Goal: Information Seeking & Learning: Compare options

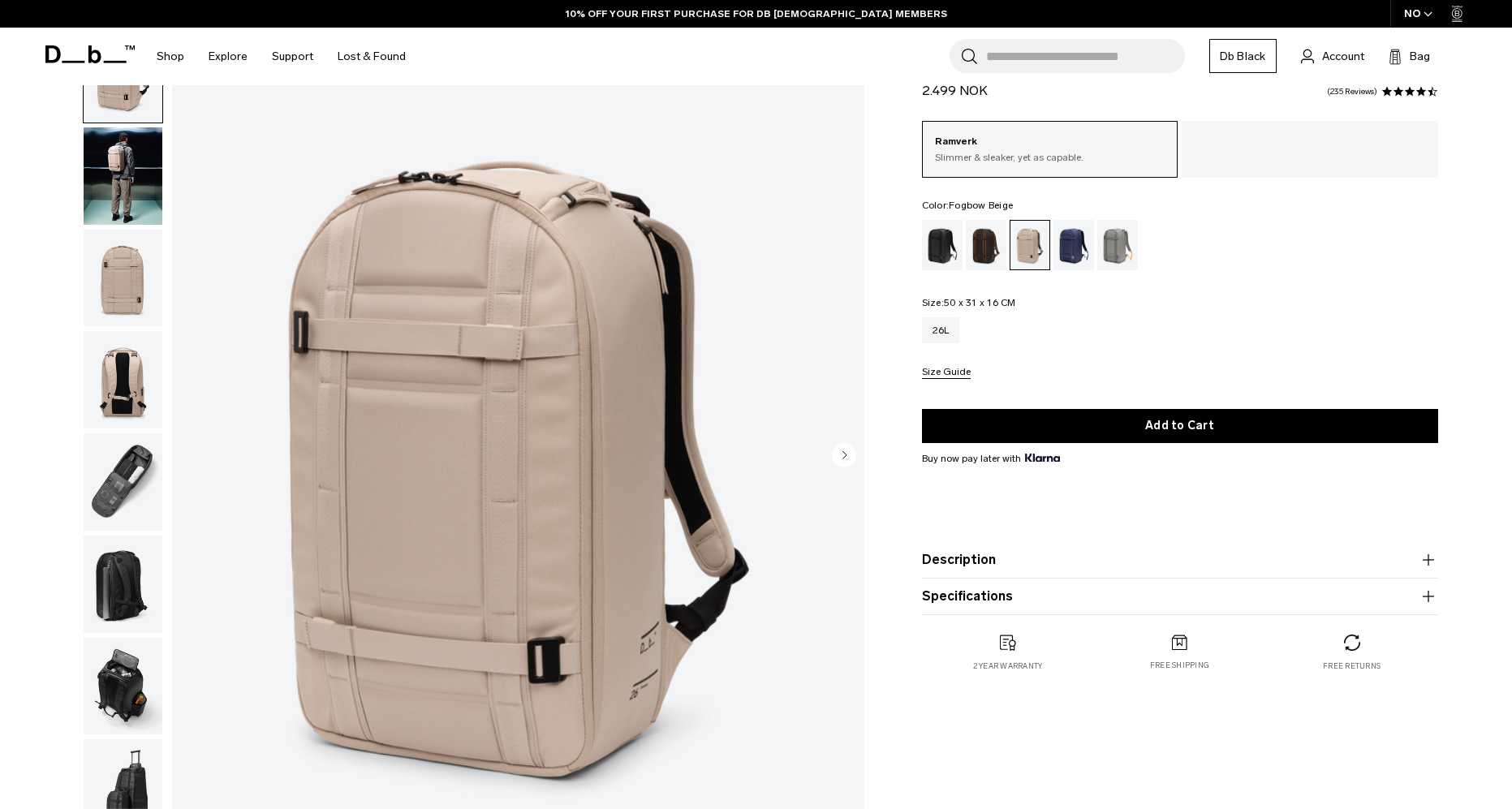
click at [124, 192] on img "button" at bounding box center [122, 175] width 78 height 97
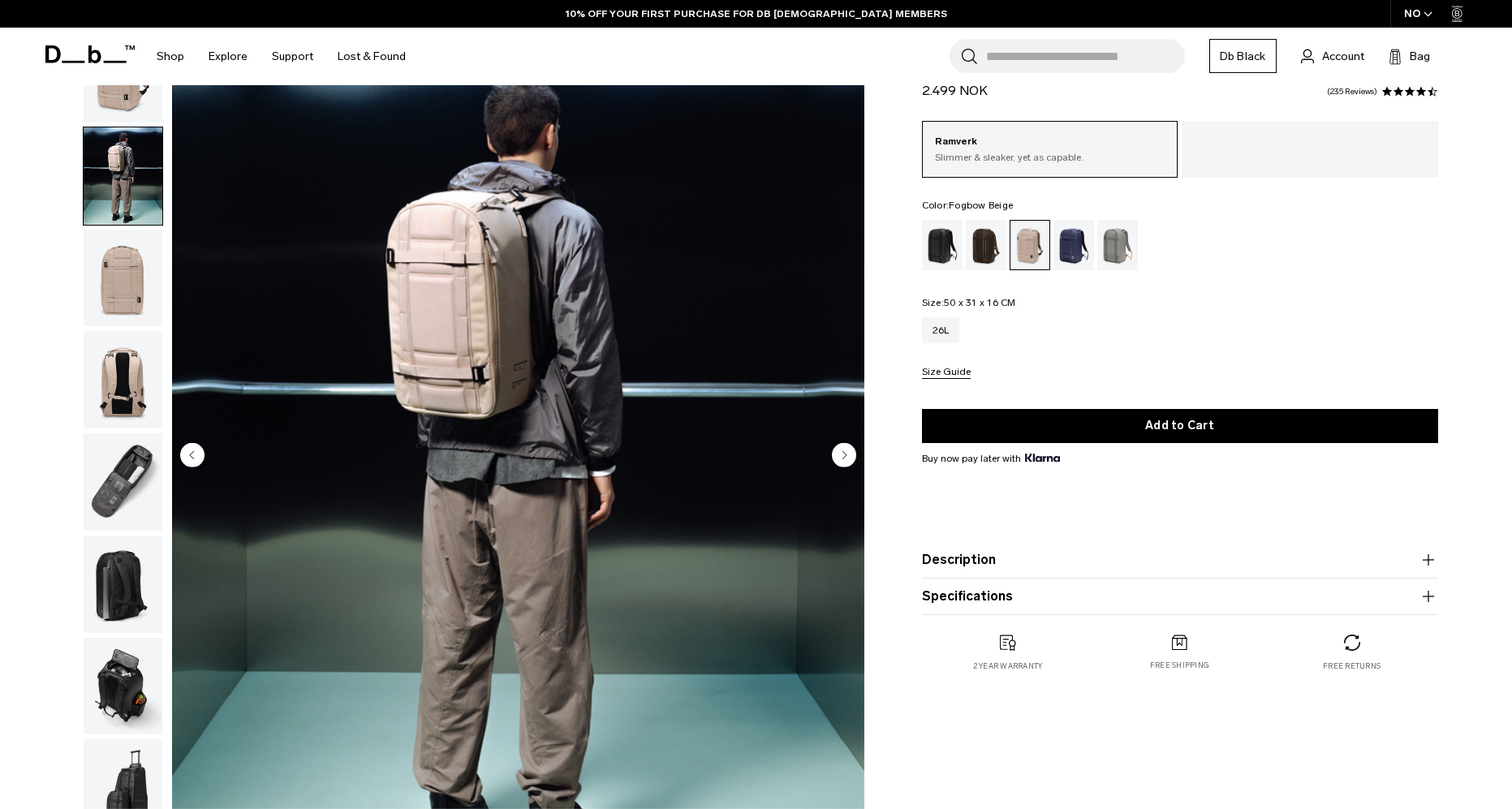
click at [123, 303] on img "button" at bounding box center [122, 278] width 78 height 97
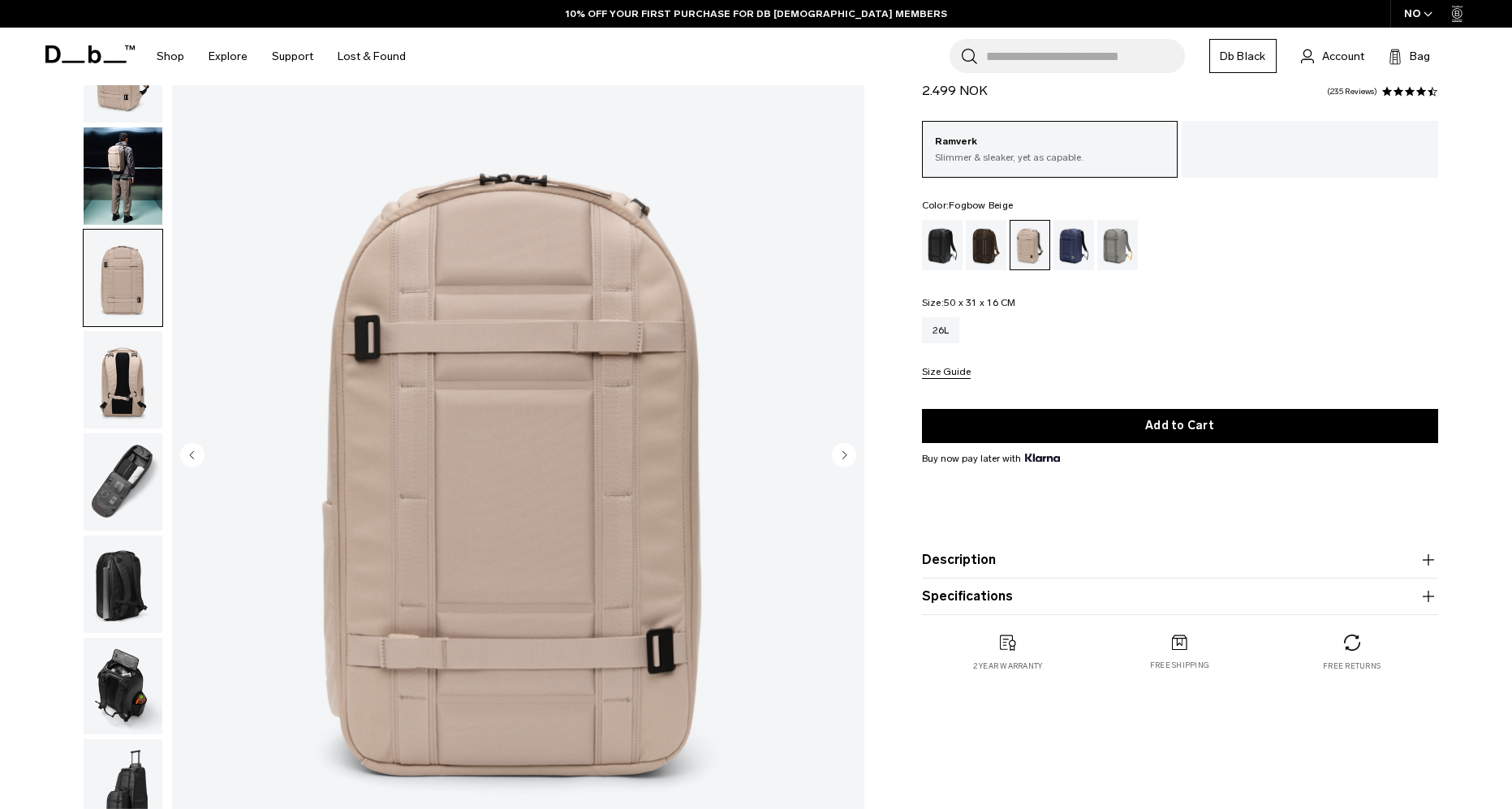
drag, startPoint x: 122, startPoint y: 408, endPoint x: 126, endPoint y: 487, distance: 79.1
click at [122, 408] on img "button" at bounding box center [122, 379] width 78 height 97
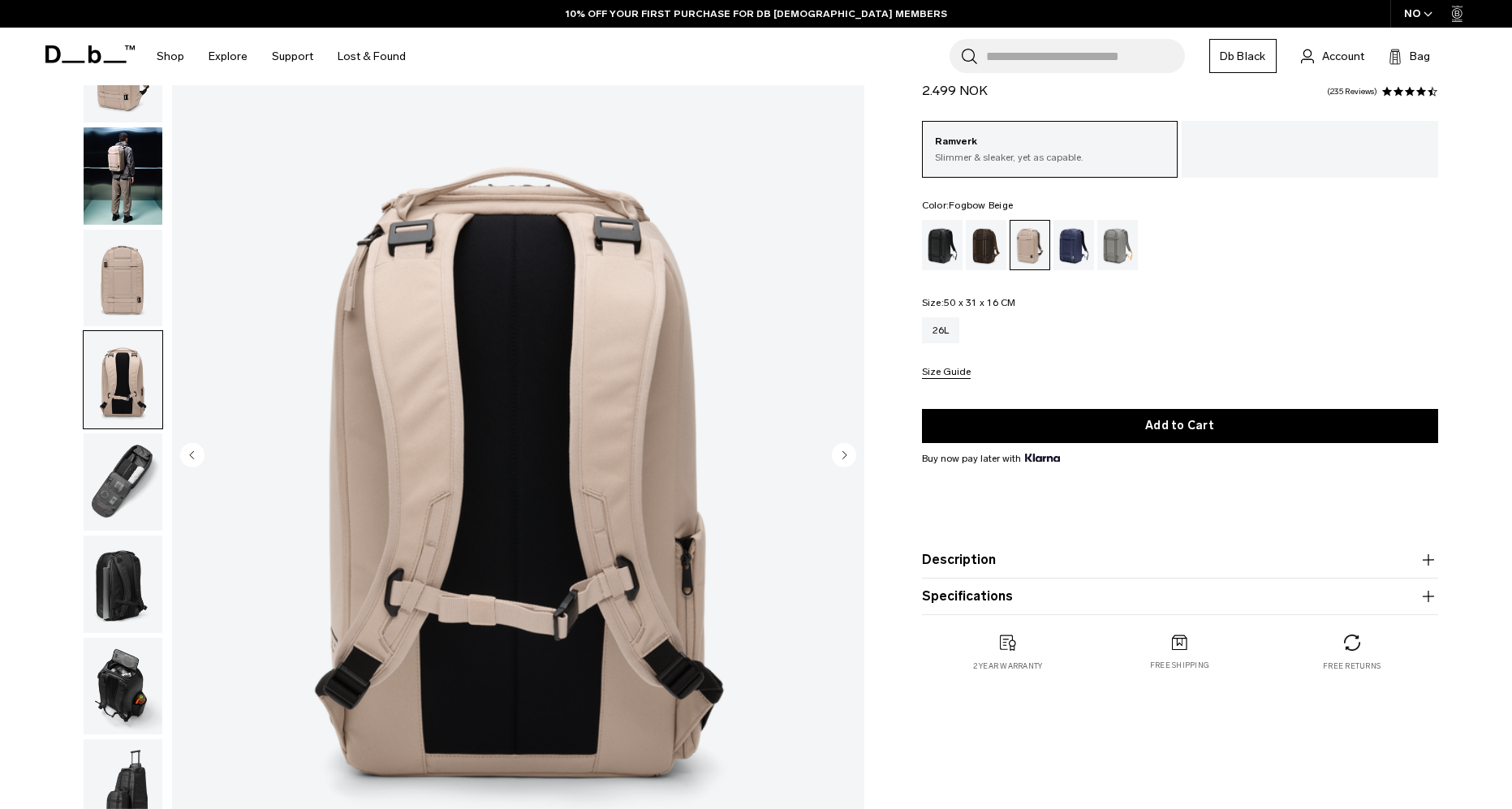
click at [126, 487] on img "button" at bounding box center [122, 482] width 78 height 97
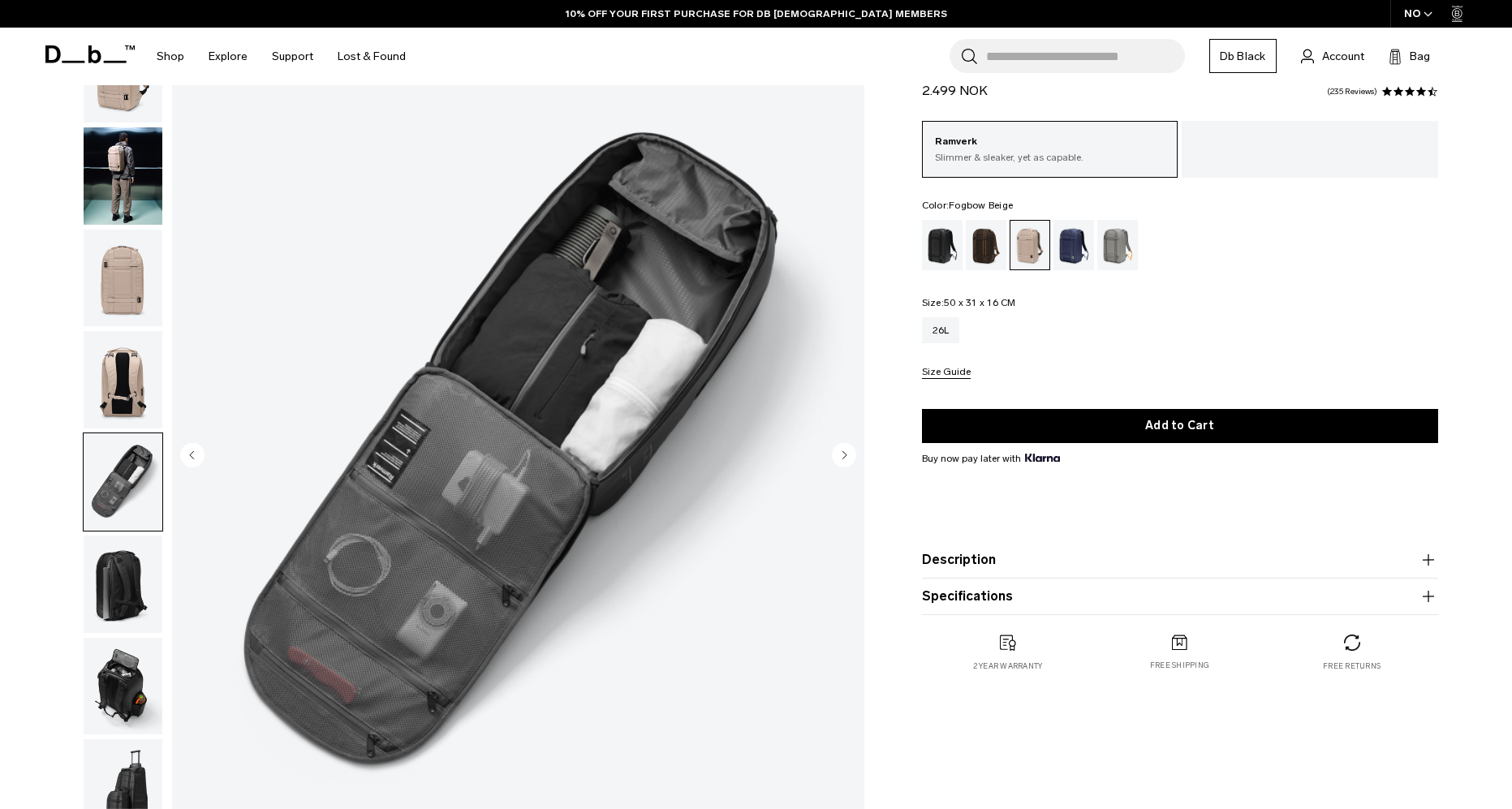
click at [130, 573] on img "button" at bounding box center [122, 584] width 78 height 97
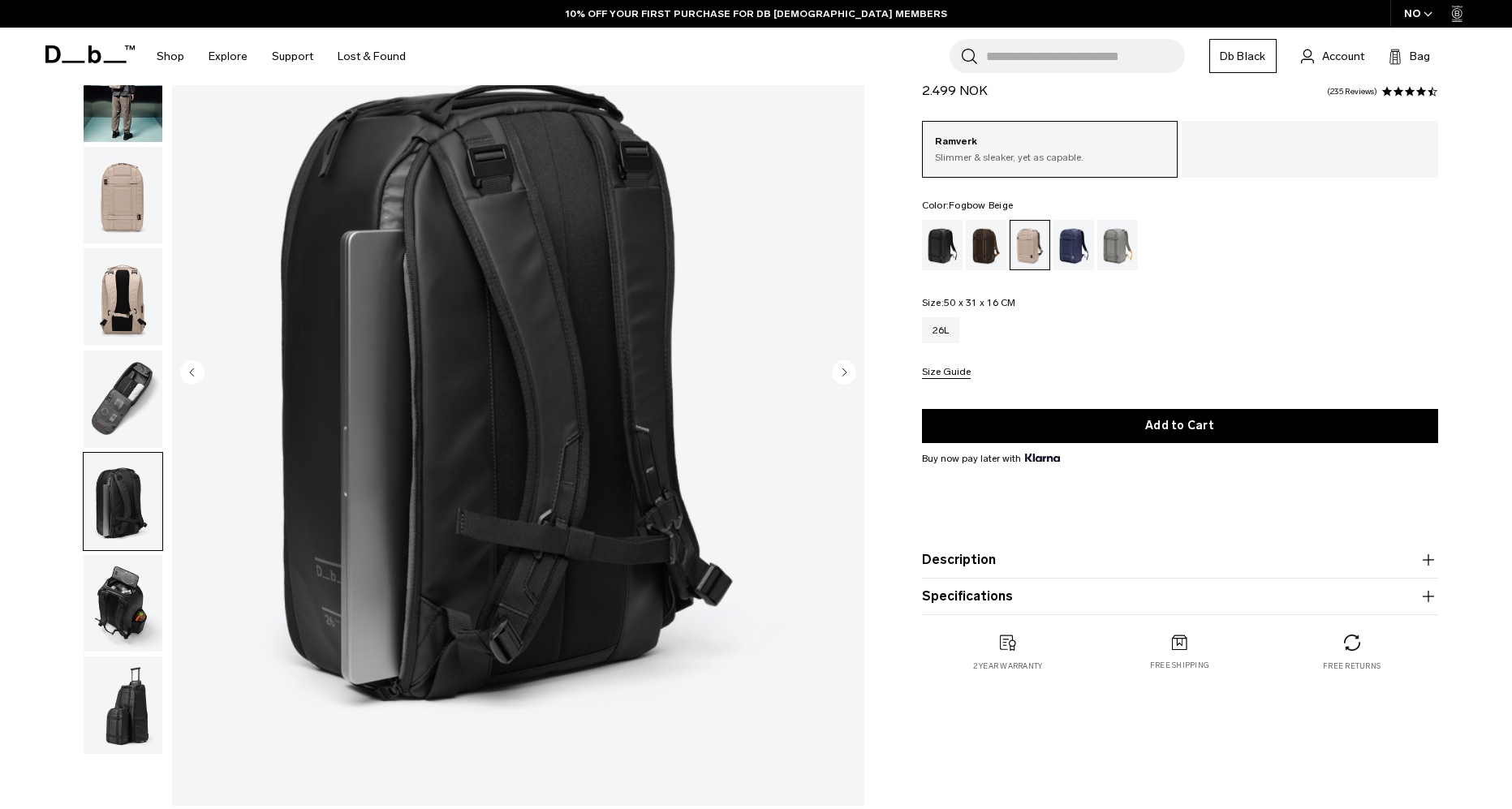
scroll to position [182, 0]
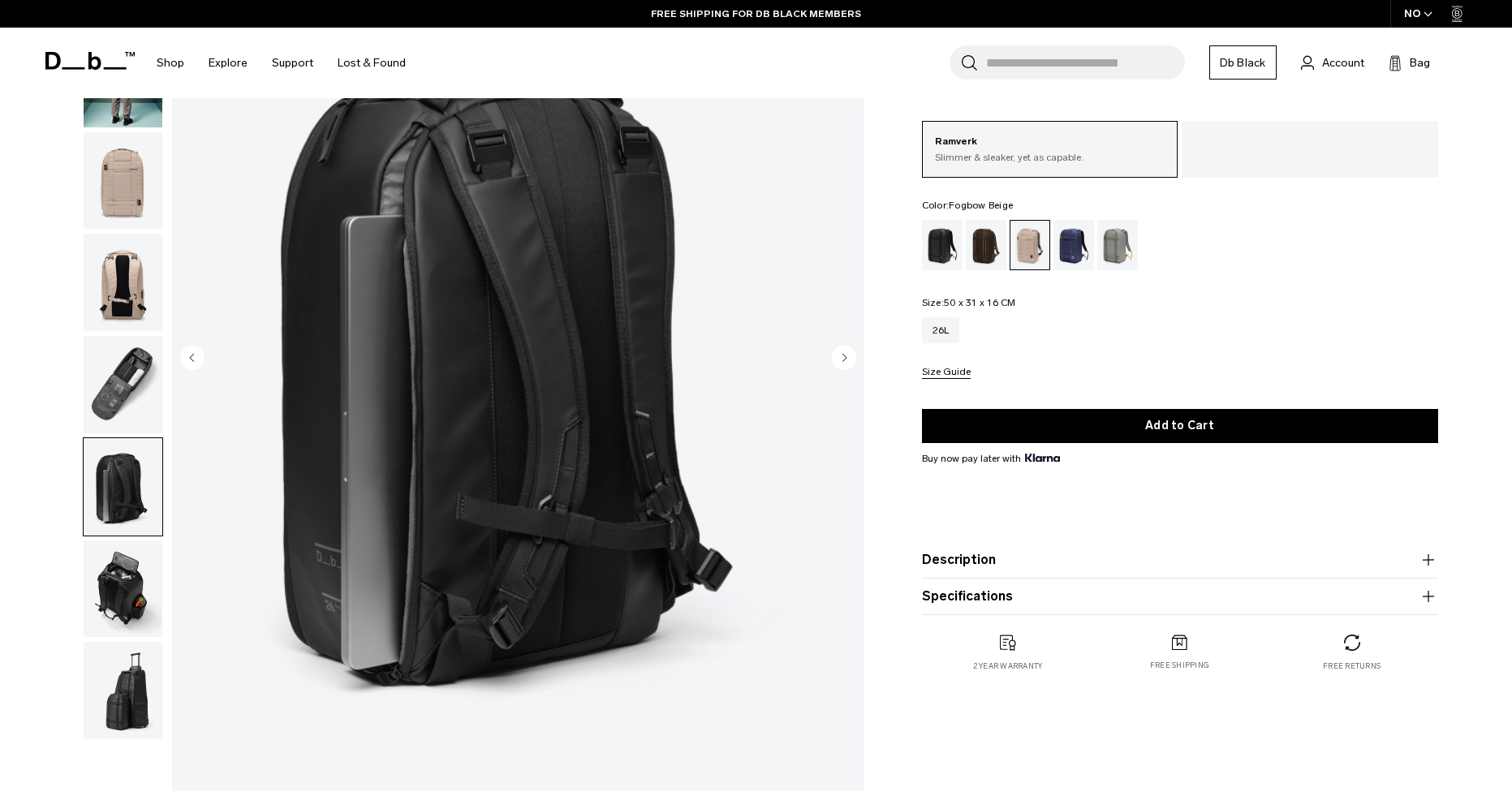
click at [117, 590] on img "button" at bounding box center [122, 589] width 78 height 97
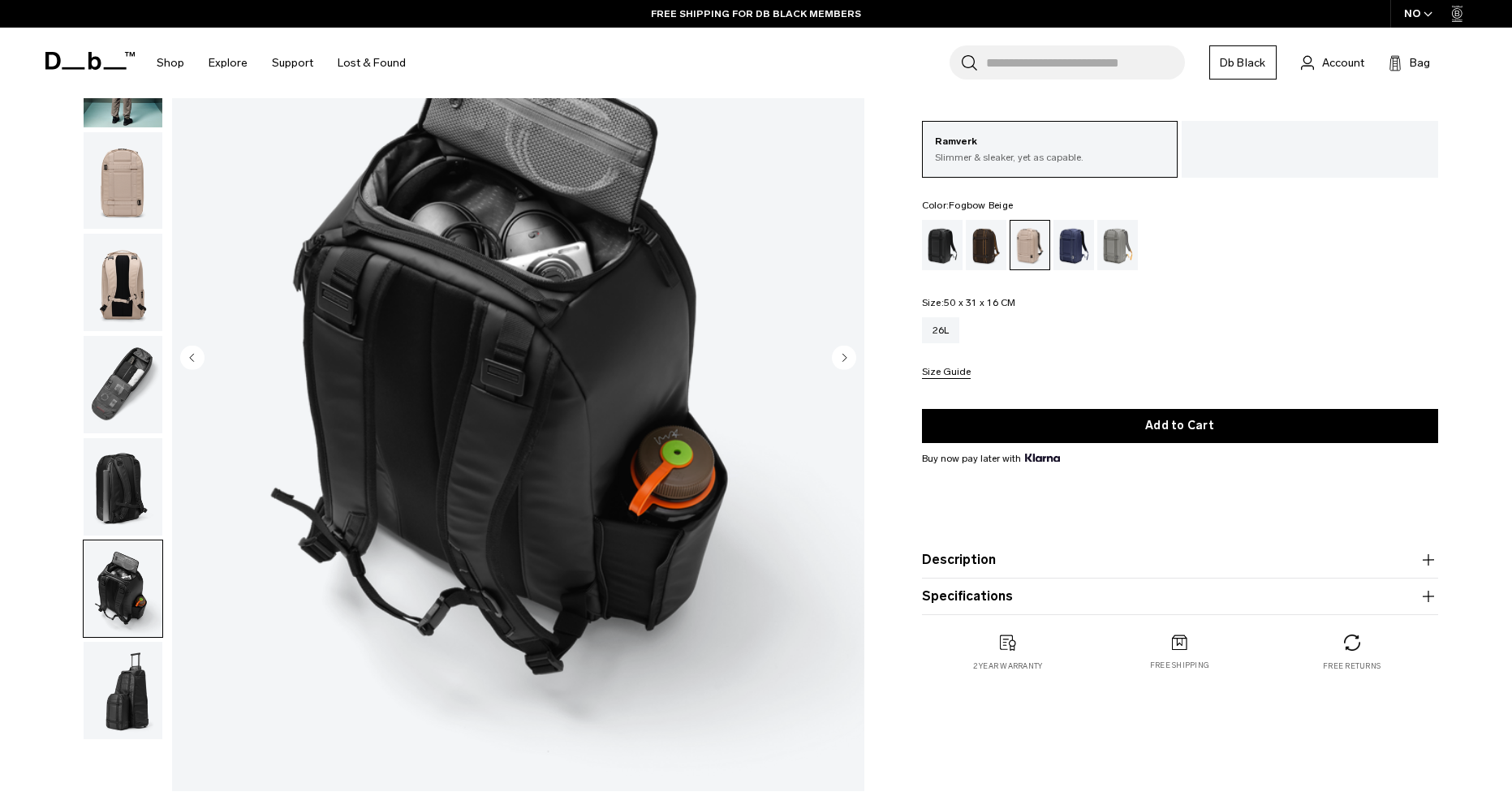
click at [135, 685] on img "button" at bounding box center [122, 690] width 78 height 97
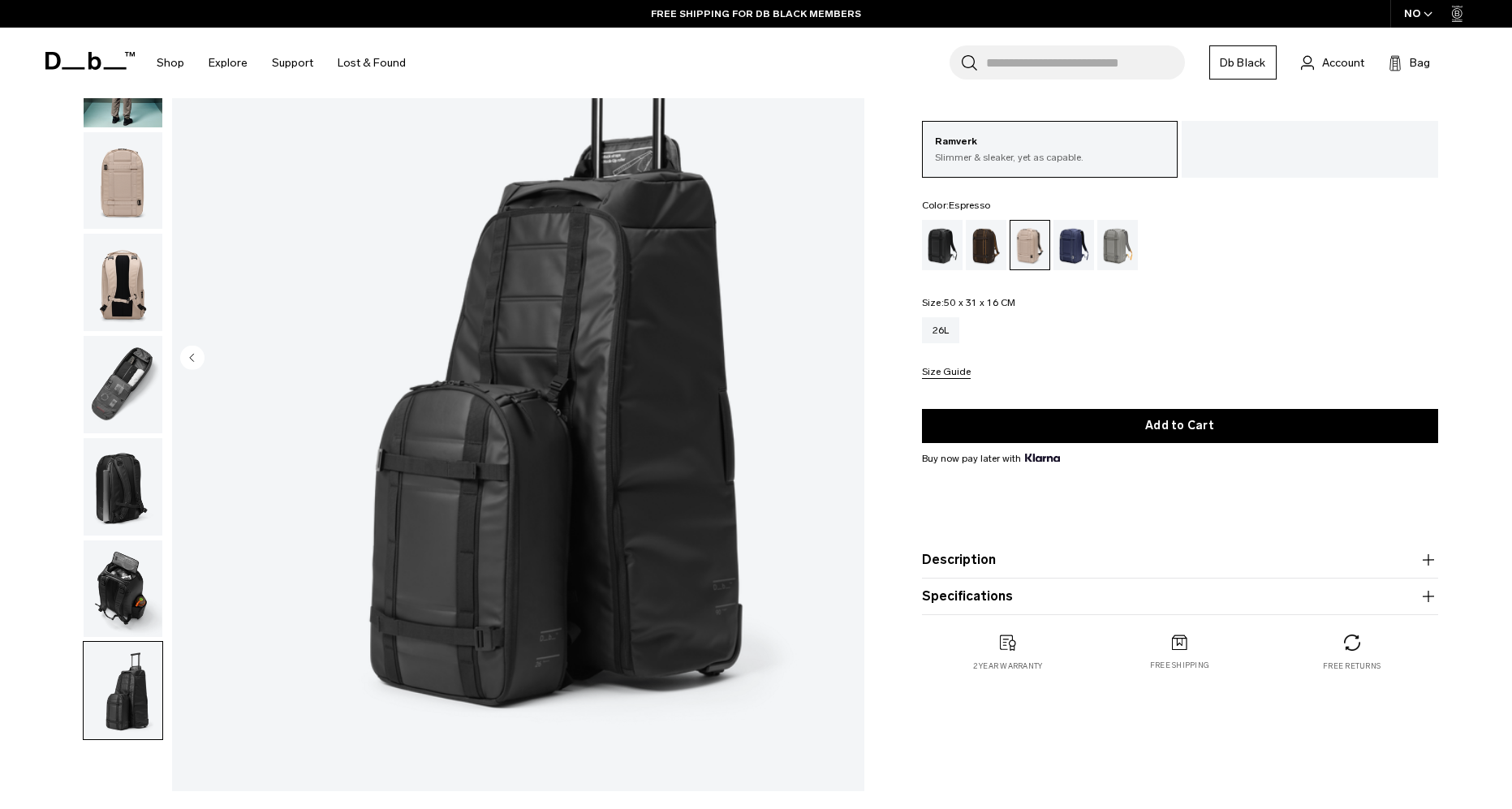
click at [976, 247] on div "Espresso" at bounding box center [986, 245] width 41 height 50
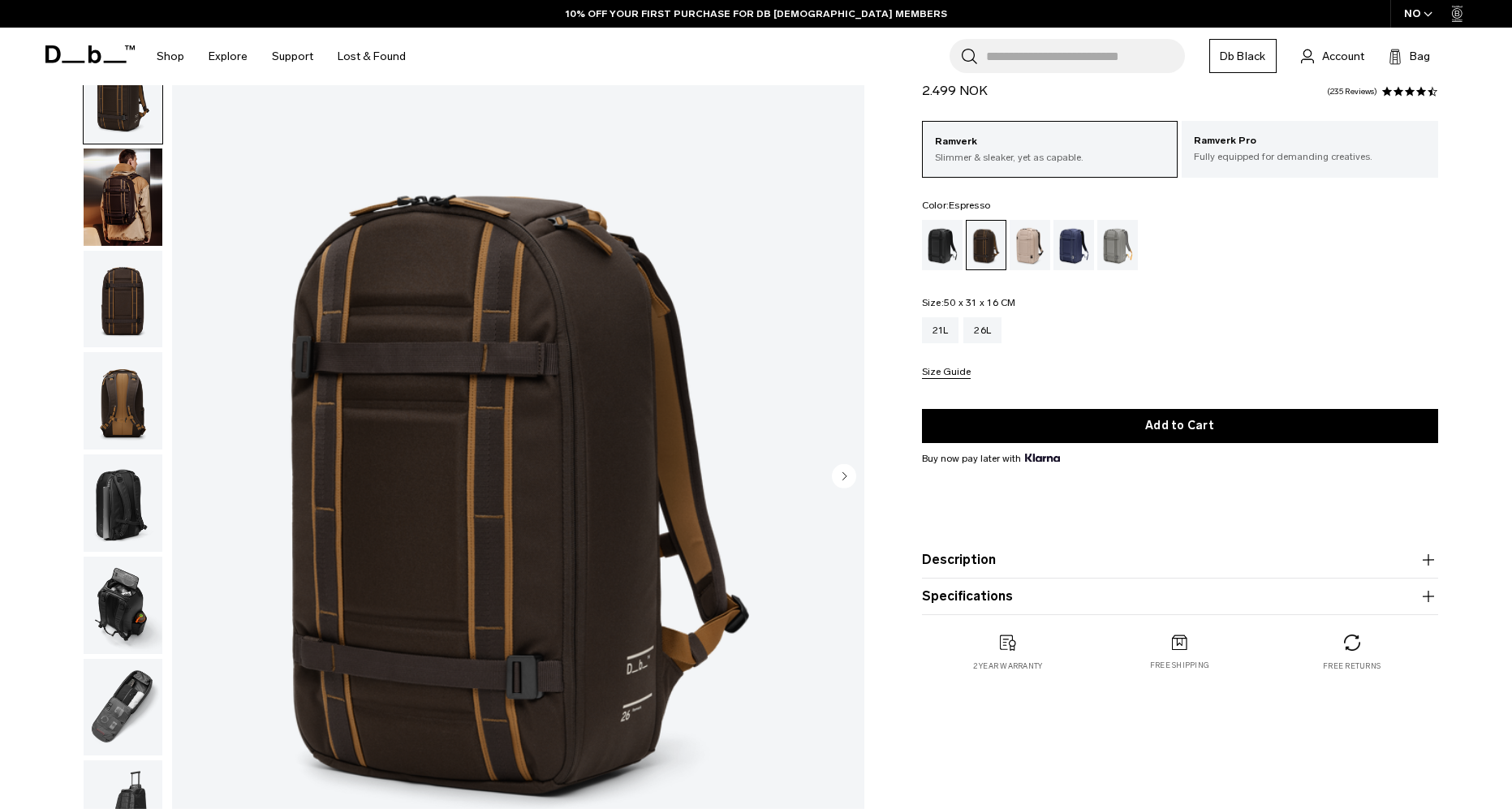
scroll to position [85, 0]
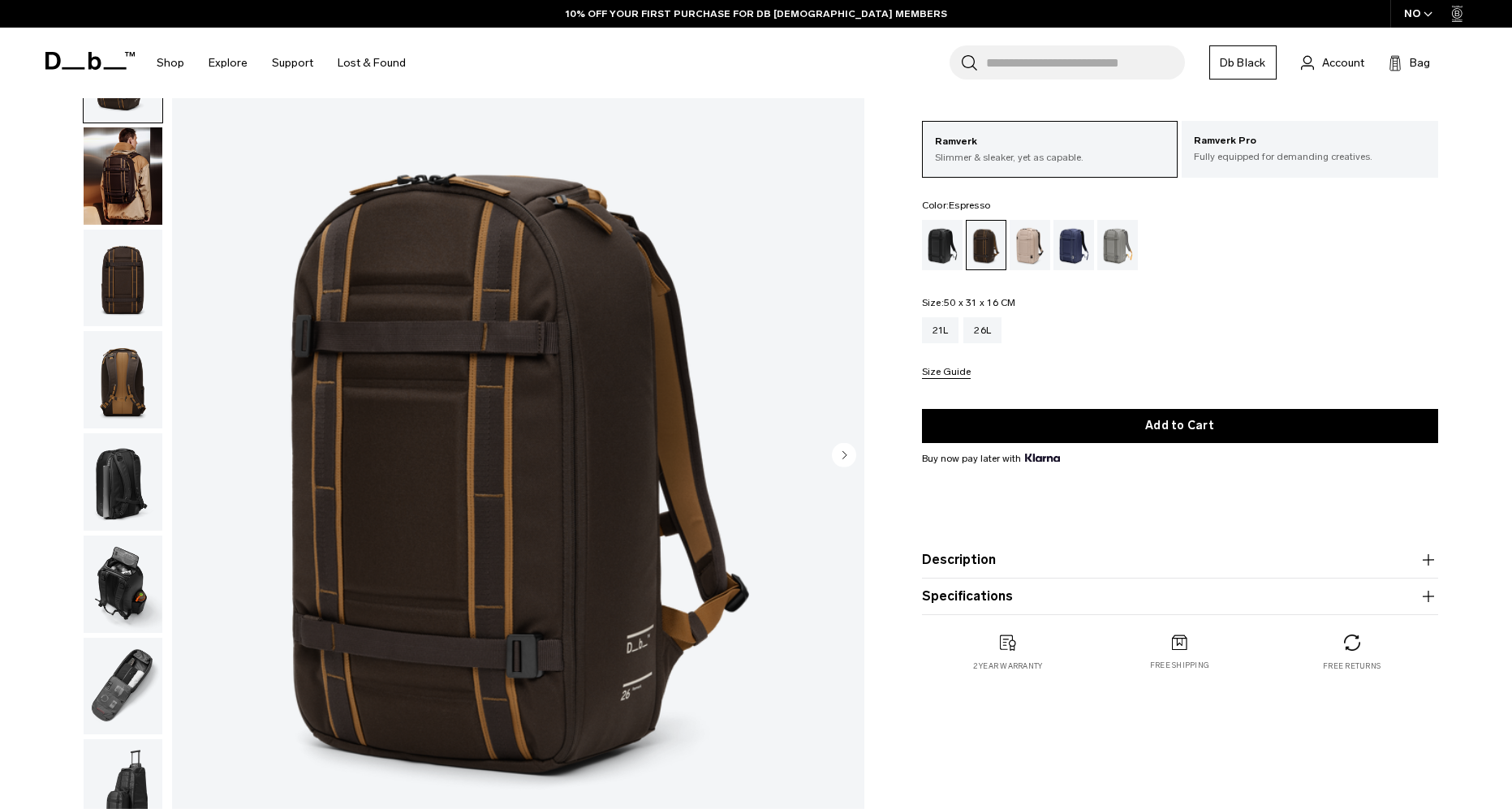
click at [127, 154] on img "button" at bounding box center [122, 175] width 78 height 97
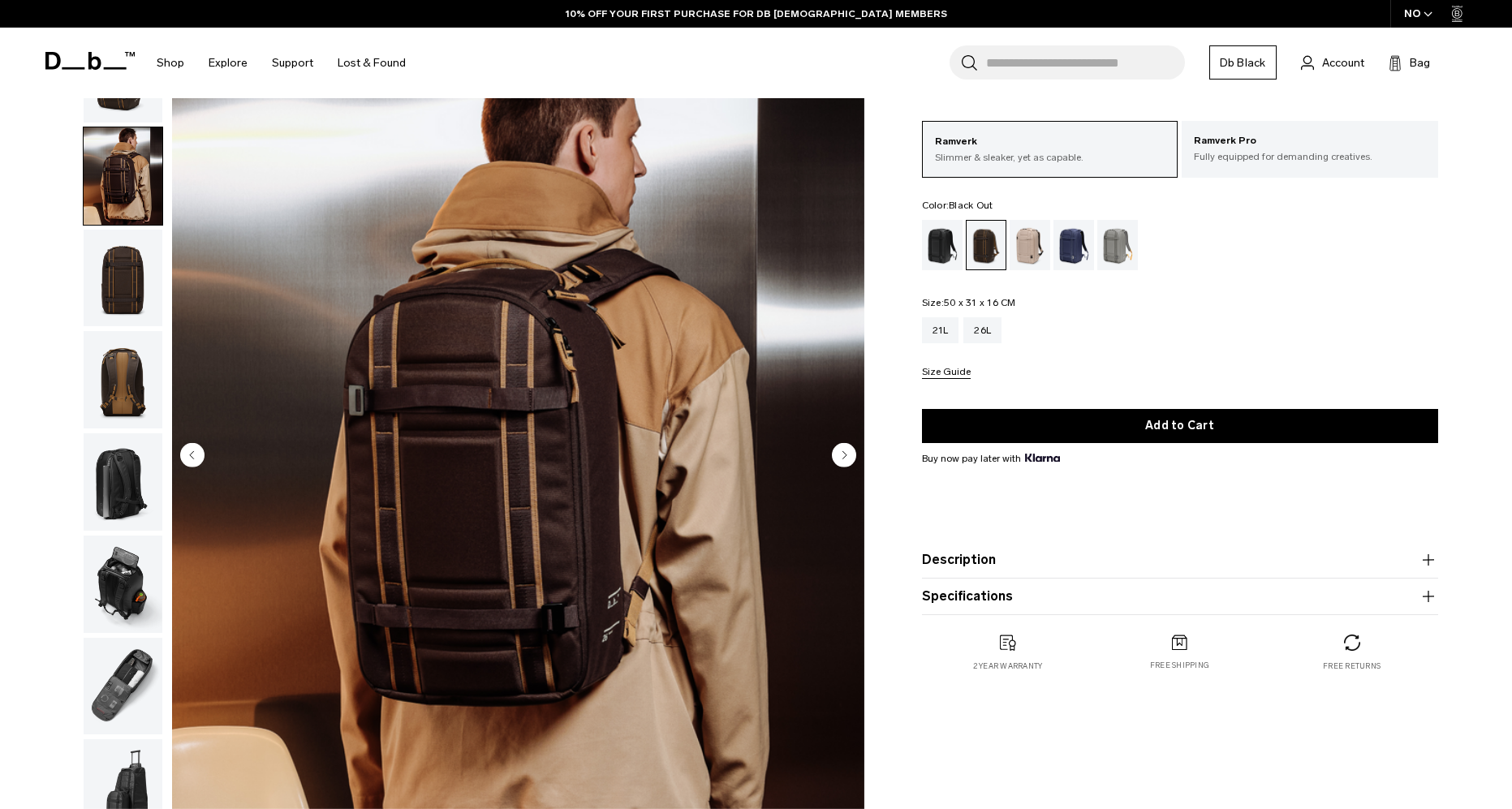
click at [939, 247] on div "Black Out" at bounding box center [943, 245] width 41 height 50
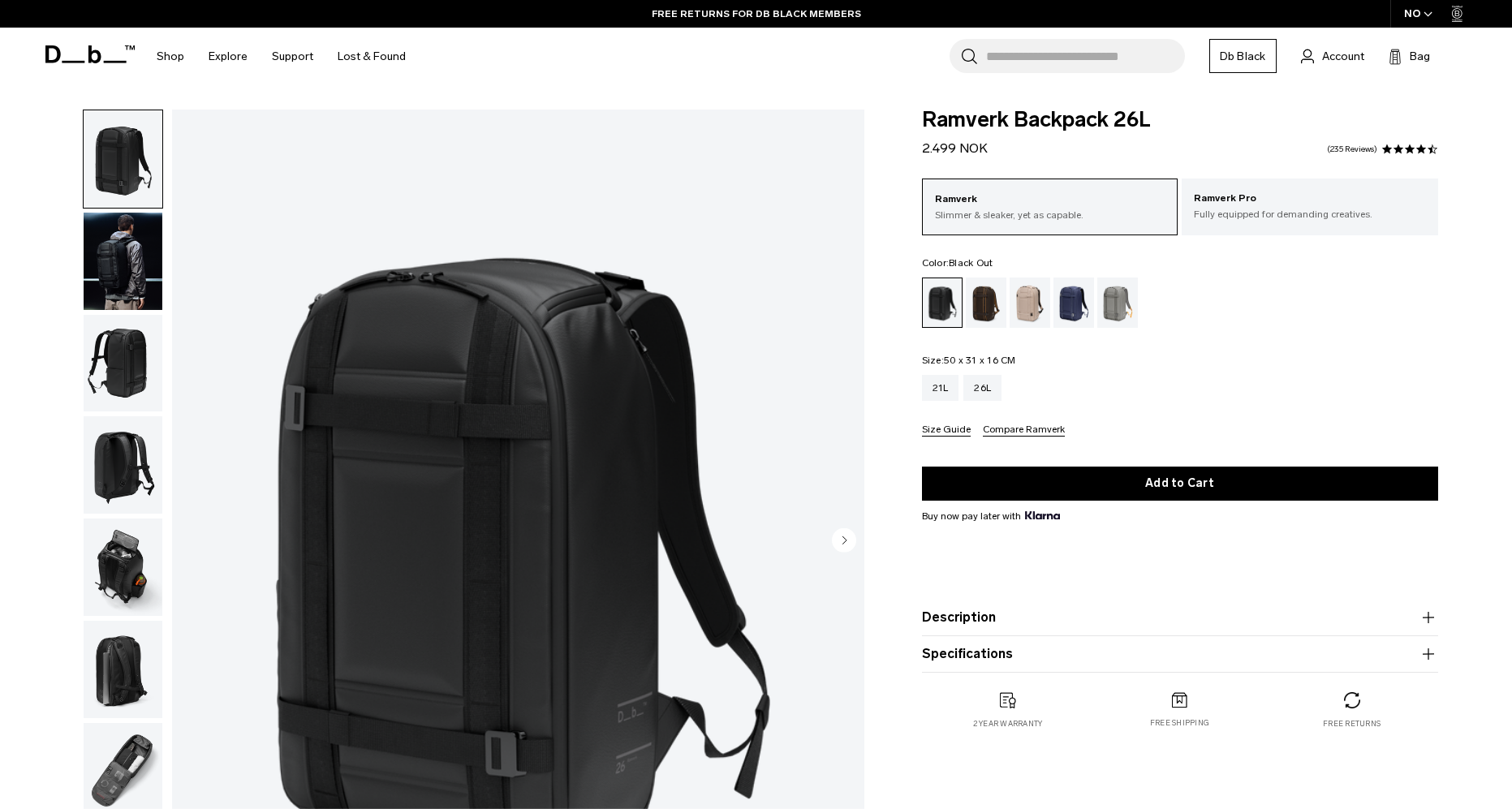
drag, startPoint x: 102, startPoint y: 262, endPoint x: 107, endPoint y: 332, distance: 70.2
click at [102, 262] on img "button" at bounding box center [122, 261] width 78 height 97
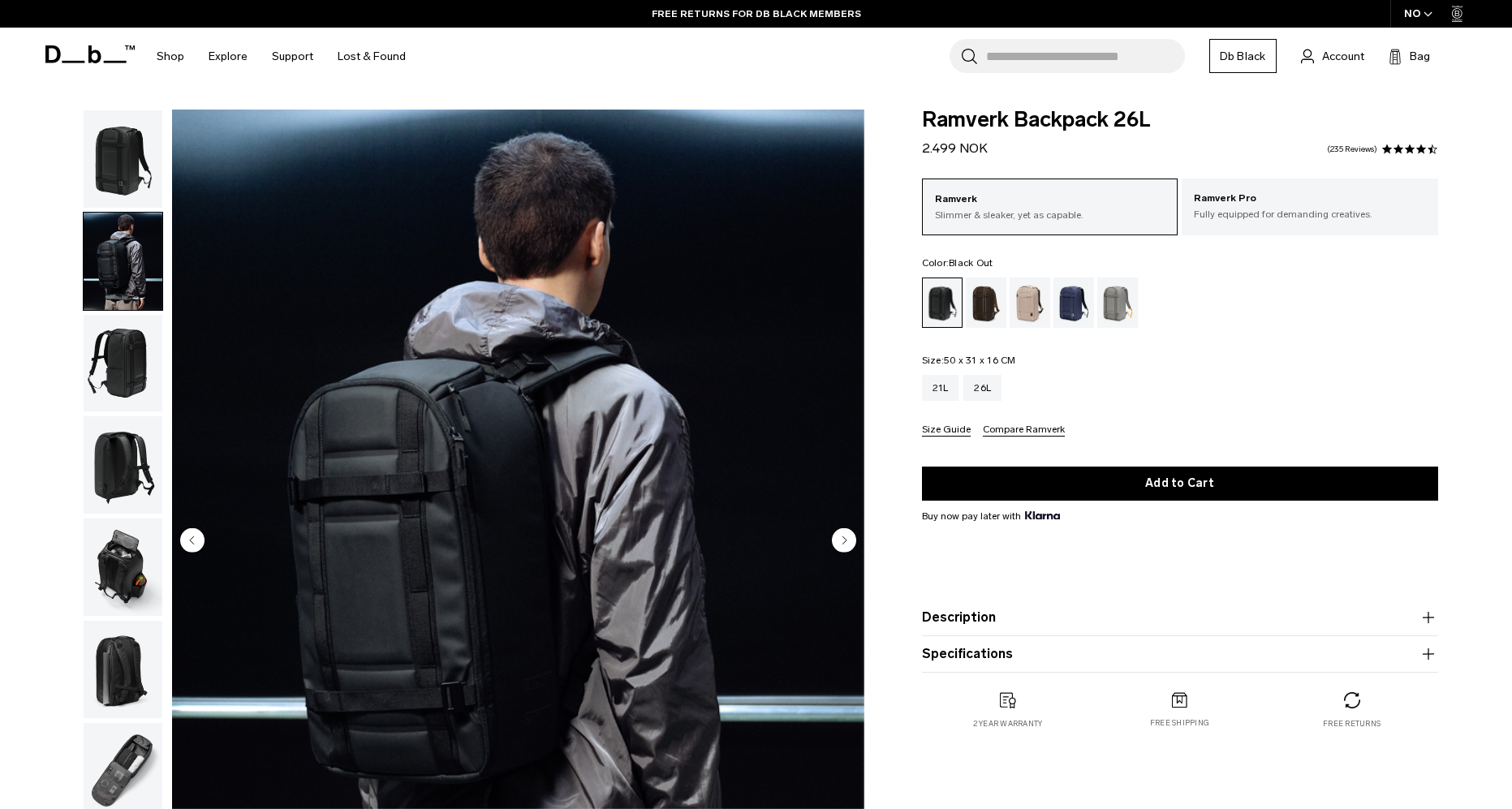
click at [128, 363] on img "button" at bounding box center [122, 363] width 78 height 97
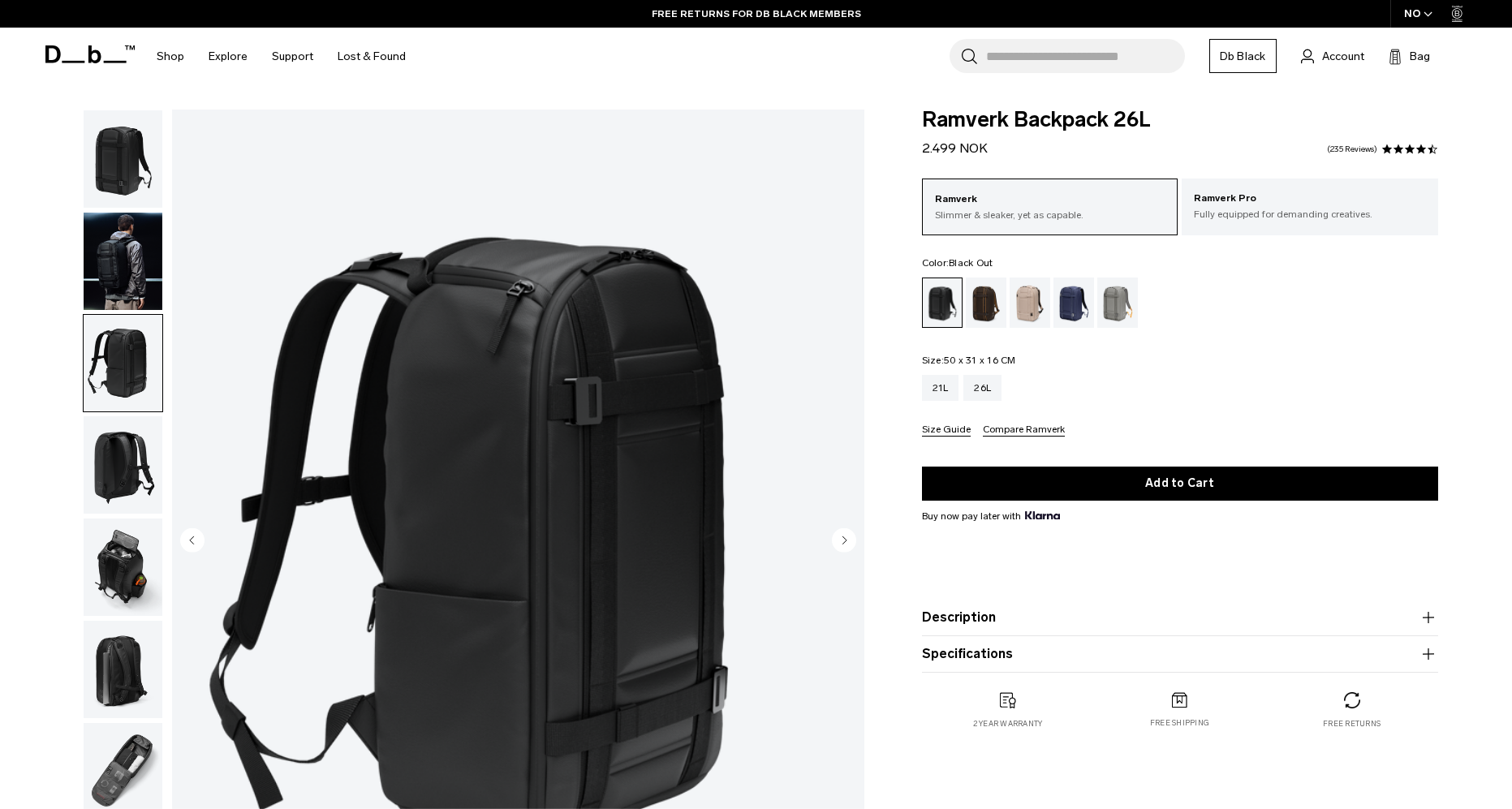
click at [121, 390] on img "button" at bounding box center [122, 363] width 78 height 97
click at [126, 486] on img "button" at bounding box center [122, 464] width 78 height 97
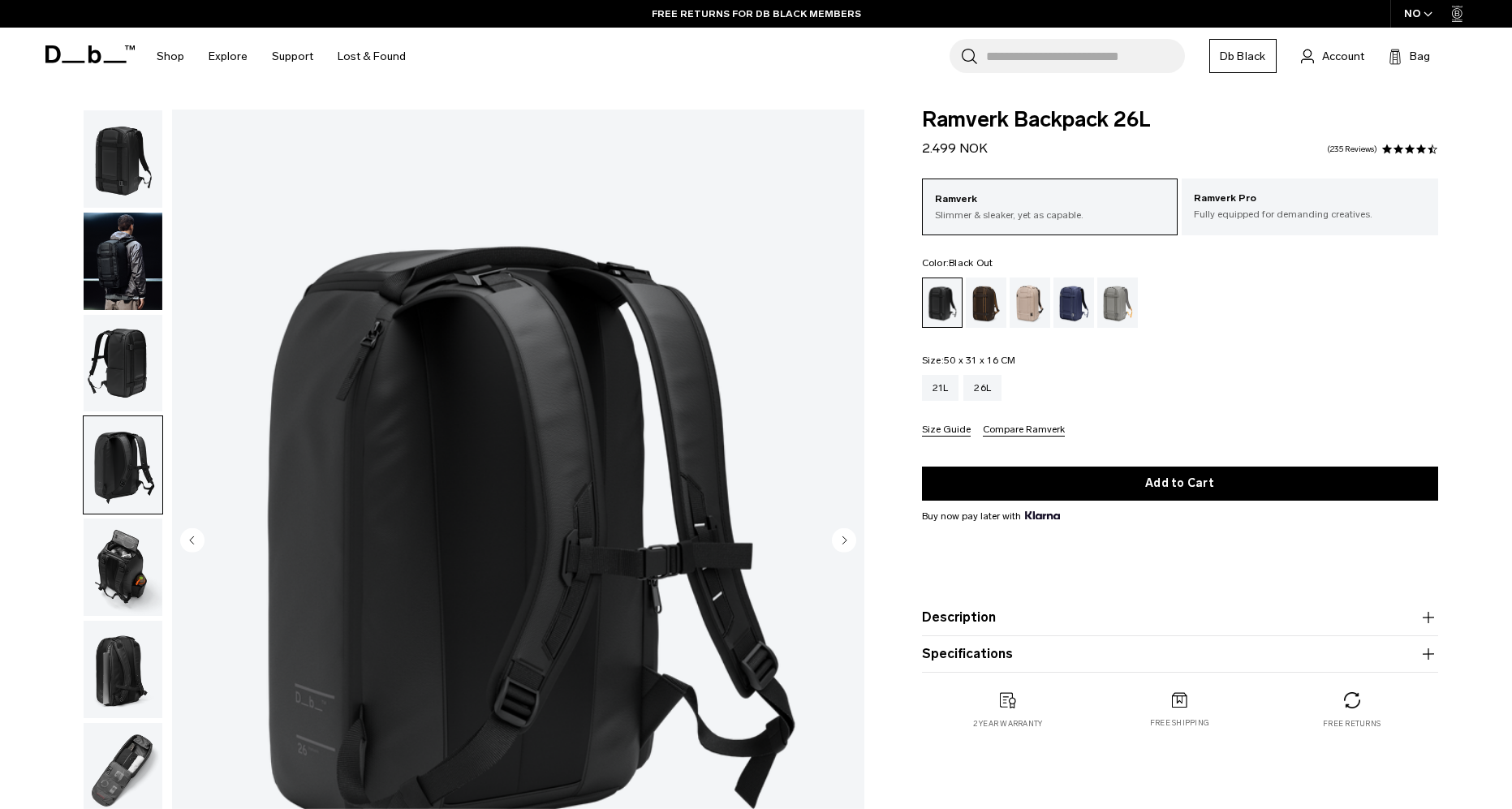
click at [112, 575] on img "button" at bounding box center [122, 567] width 78 height 97
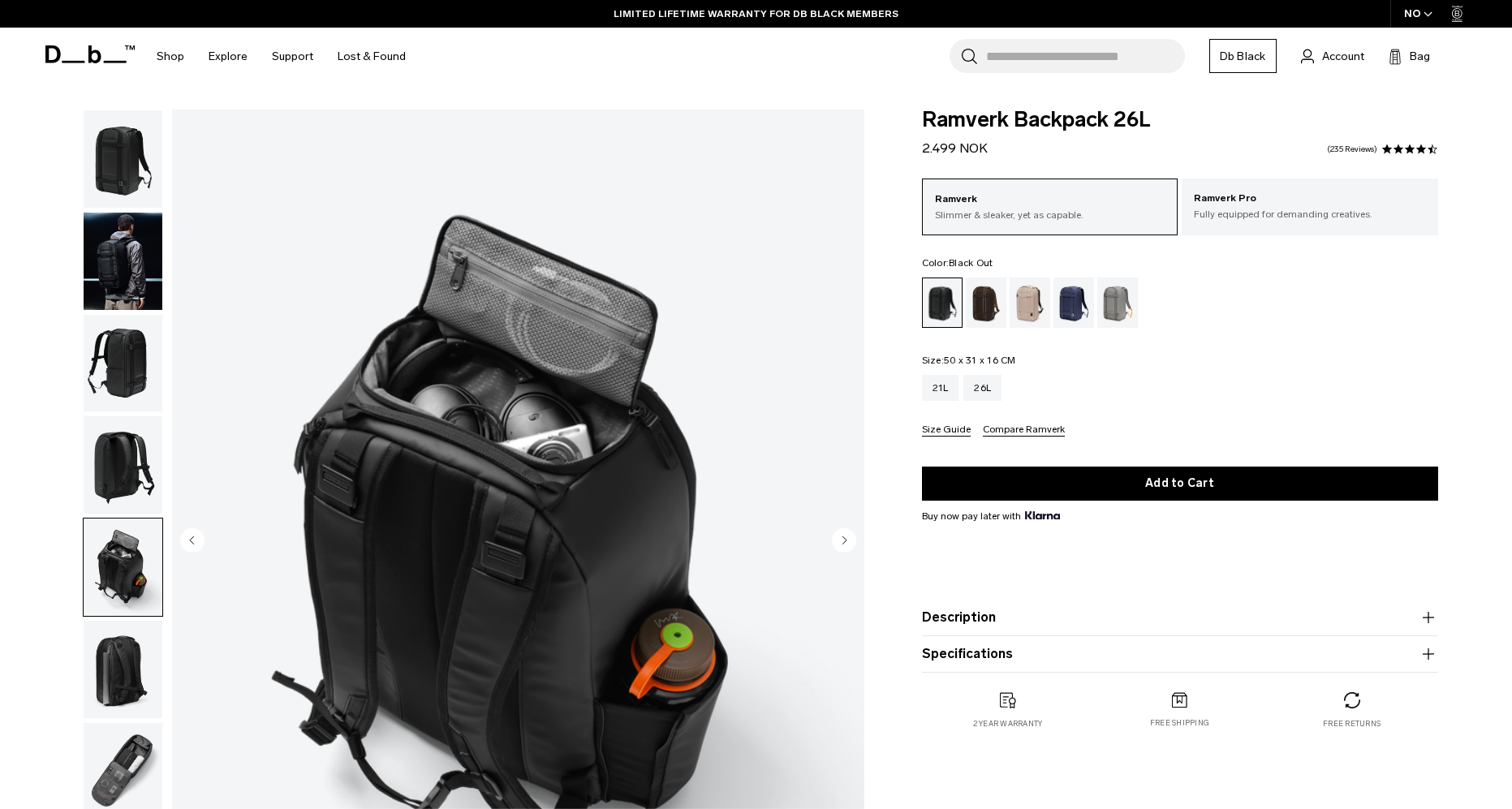
scroll to position [15, 0]
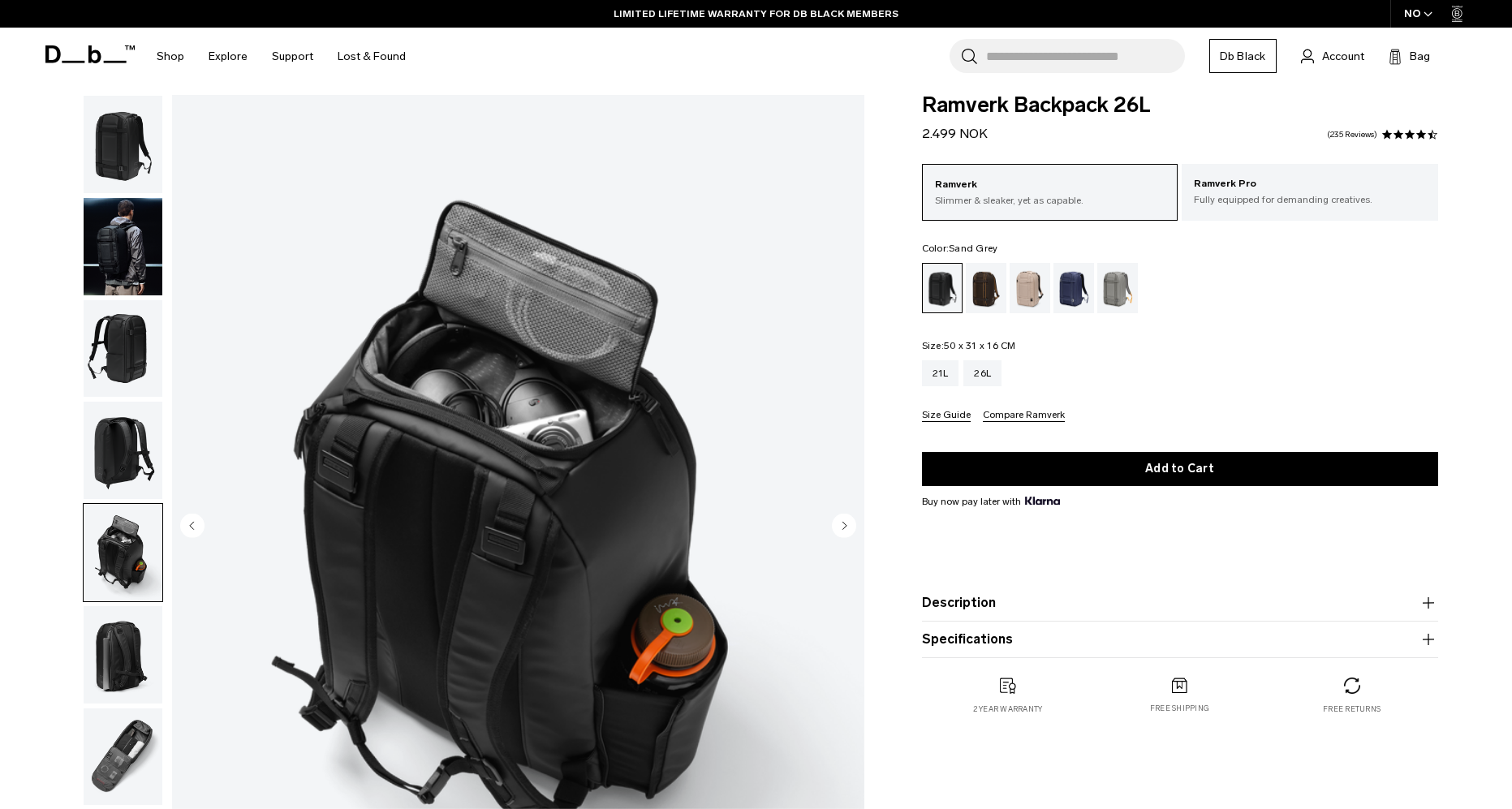
click at [1112, 291] on div "Sand Grey" at bounding box center [1118, 288] width 41 height 50
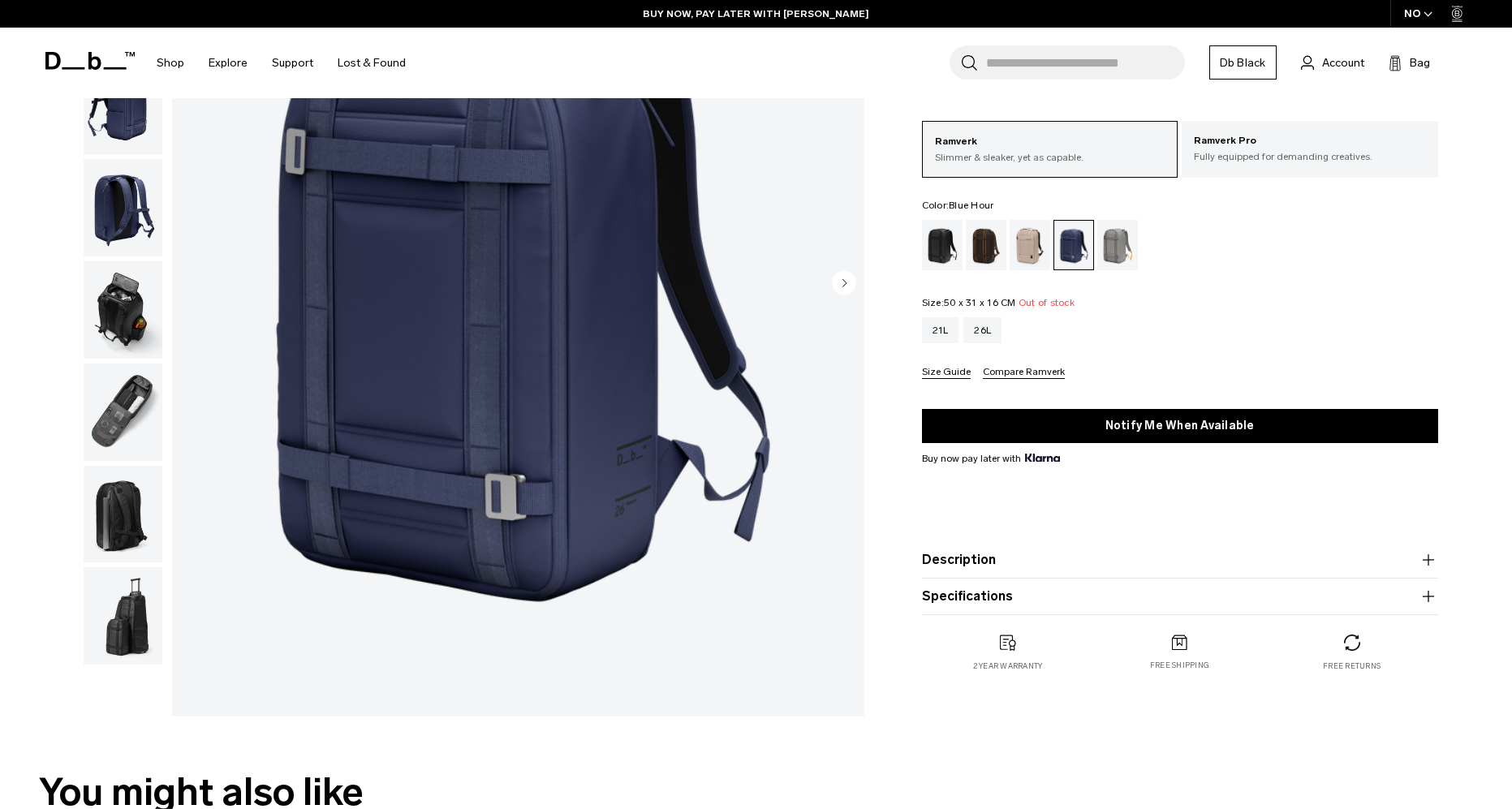
scroll to position [280, 0]
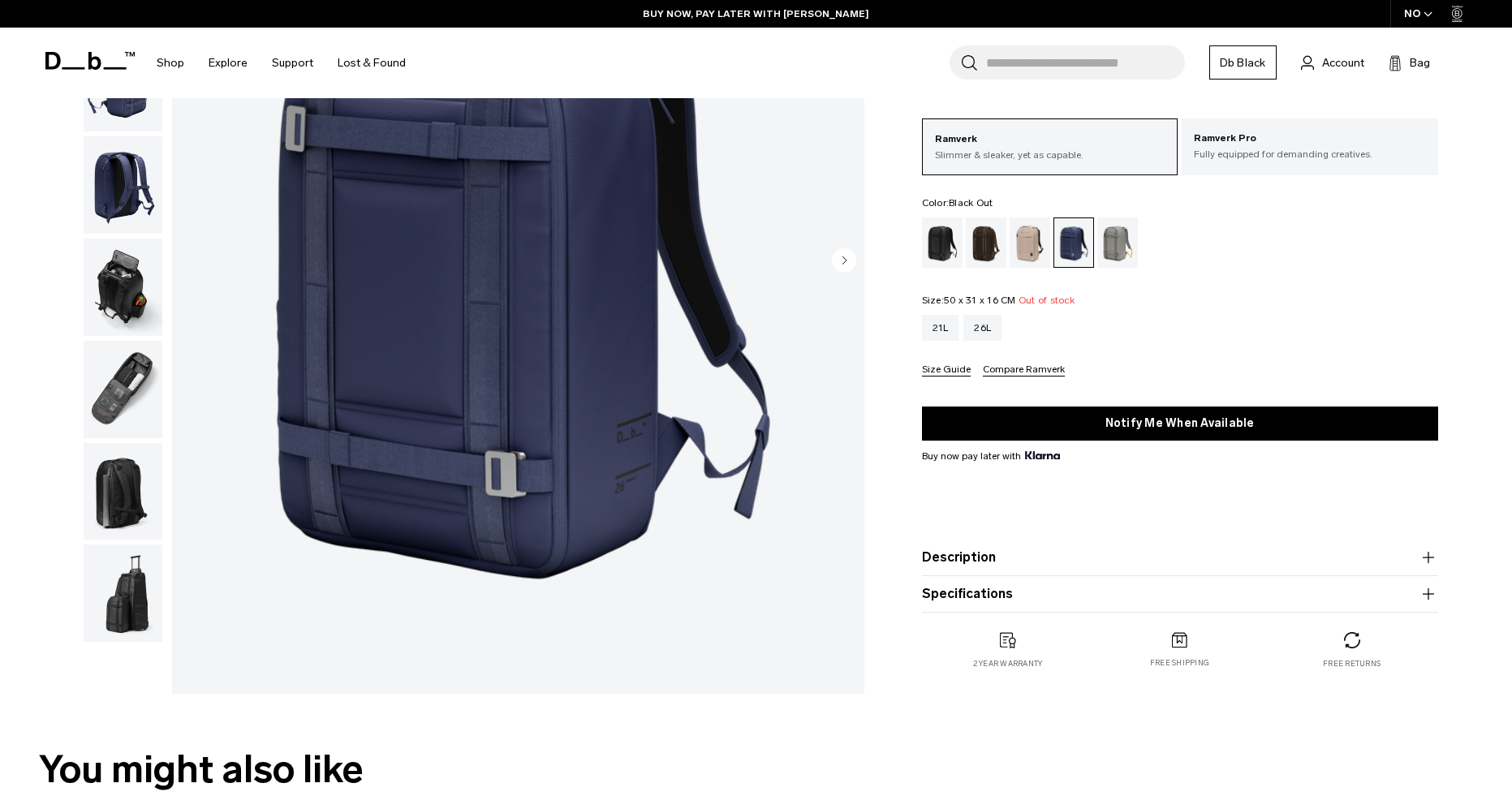
click at [941, 243] on div "Black Out" at bounding box center [943, 242] width 41 height 50
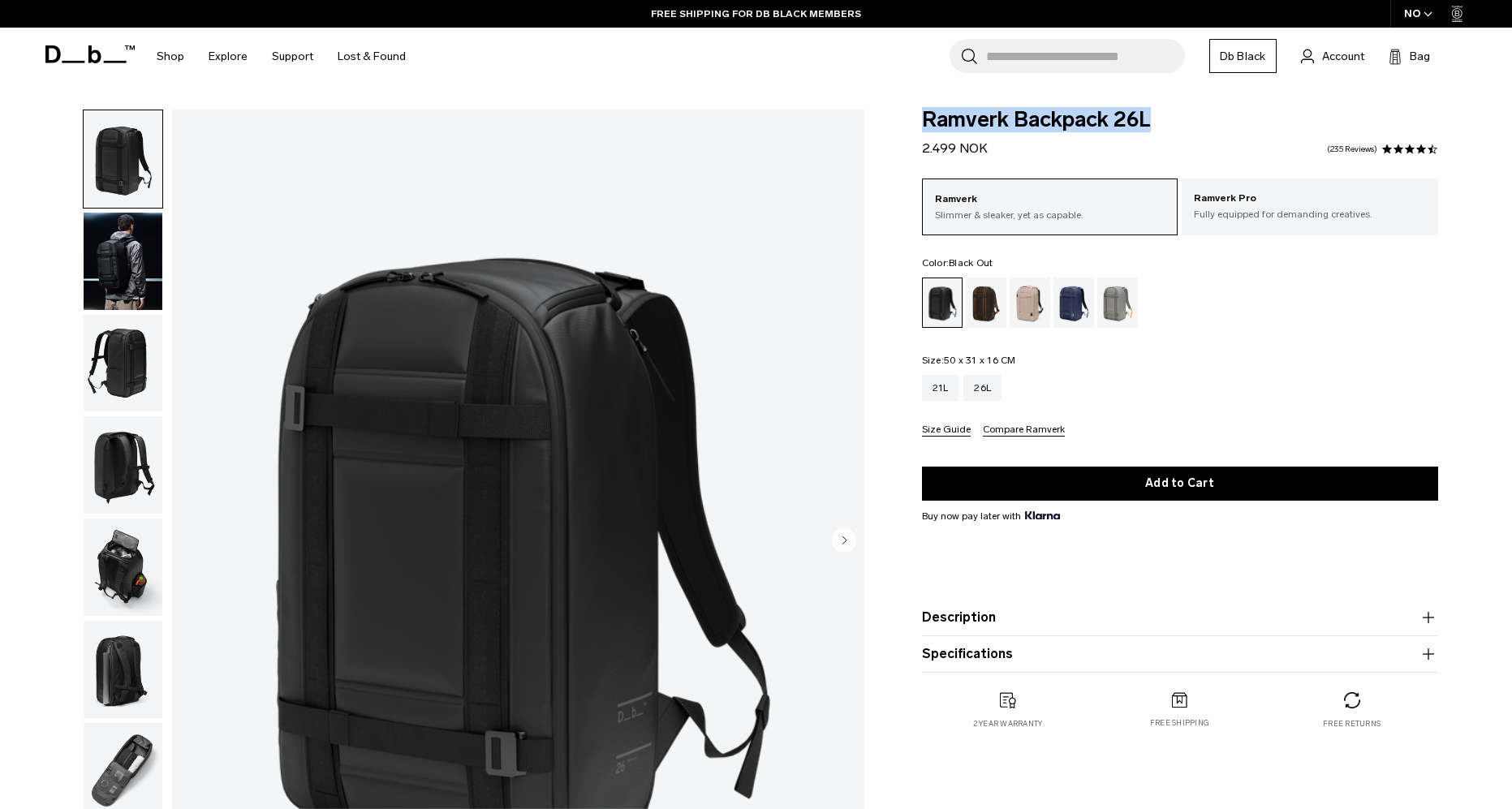
drag, startPoint x: 920, startPoint y: 118, endPoint x: 1269, endPoint y: 121, distance: 349.0
click at [1269, 121] on div "Ramverk Backpack 26L 2.499 NOK 4.5 star rating 235 Reviews Ramverk Slimmer & sl…" at bounding box center [1180, 436] width 614 height 652
copy span "Ramverk Backpack 26L"
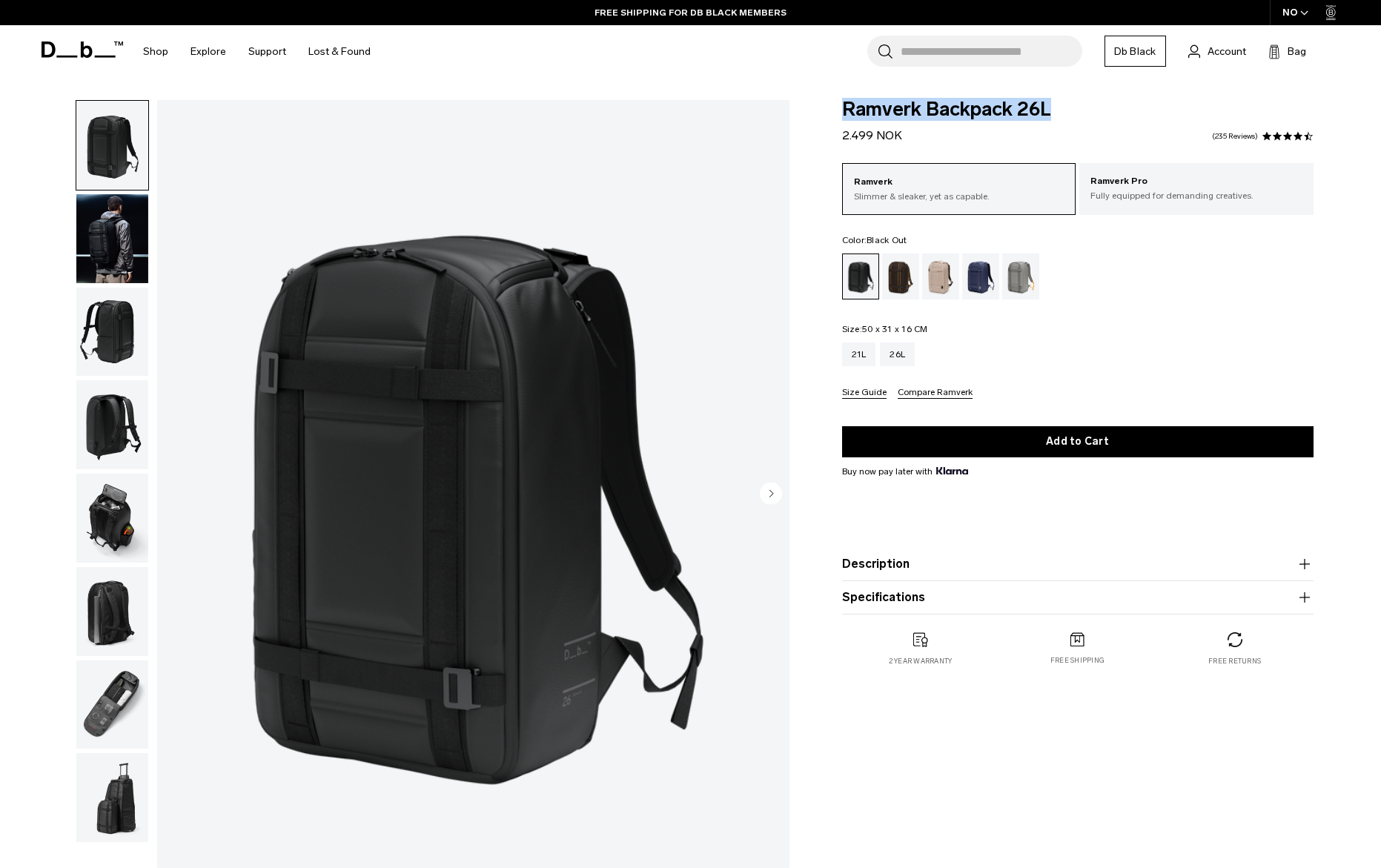
drag, startPoint x: 1199, startPoint y: 297, endPoint x: 1185, endPoint y: 302, distance: 14.9
click at [1198, 298] on ul at bounding box center [1078, 275] width 471 height 46
click at [1177, 283] on ul at bounding box center [1078, 275] width 471 height 46
drag, startPoint x: 1073, startPoint y: 106, endPoint x: 1049, endPoint y: 108, distance: 24.1
click at [1073, 106] on span "Ramverk Backpack 26L" at bounding box center [1078, 110] width 471 height 20
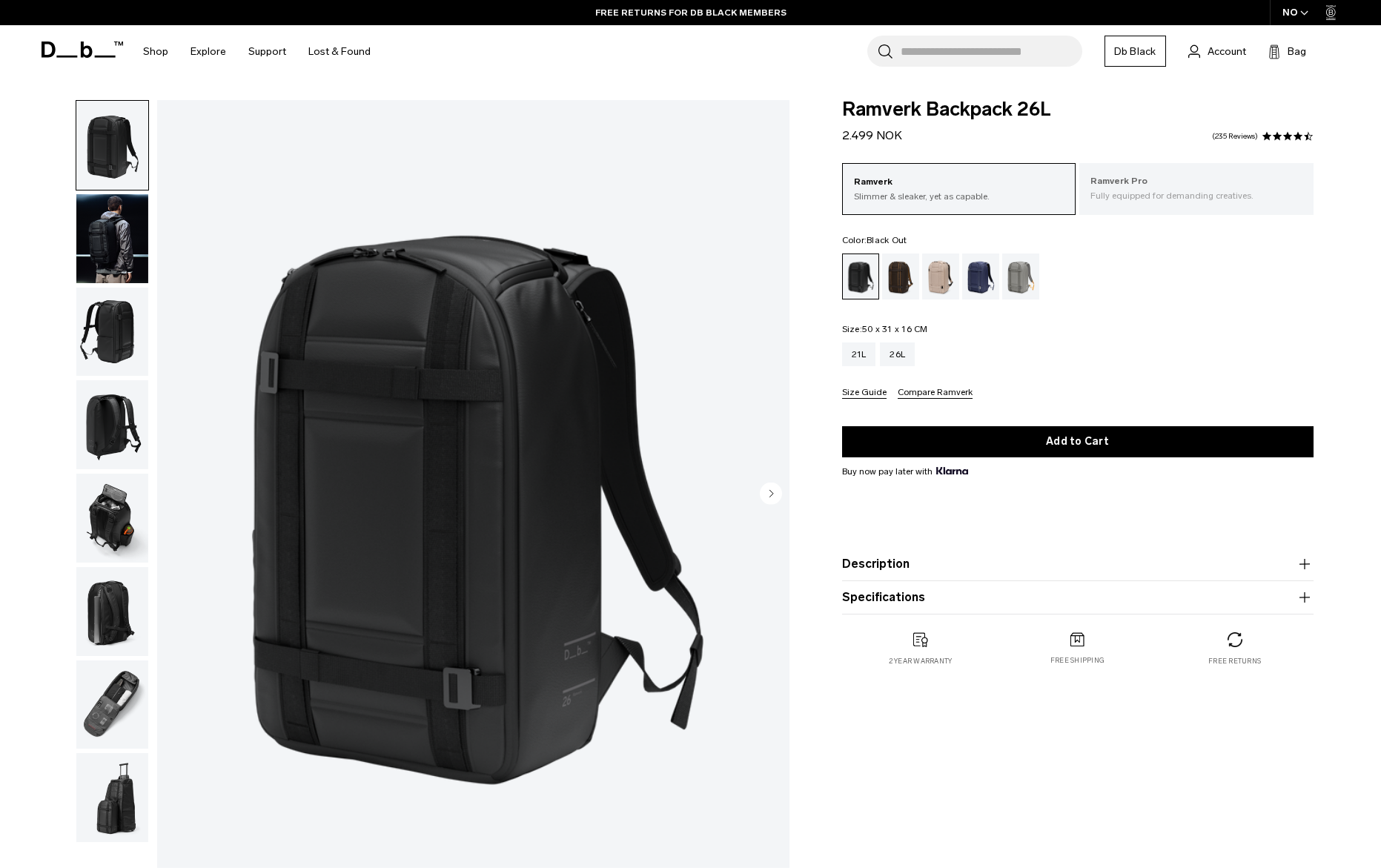
click at [1155, 194] on p "Fully equipped for demanding creatives." at bounding box center [1196, 195] width 212 height 13
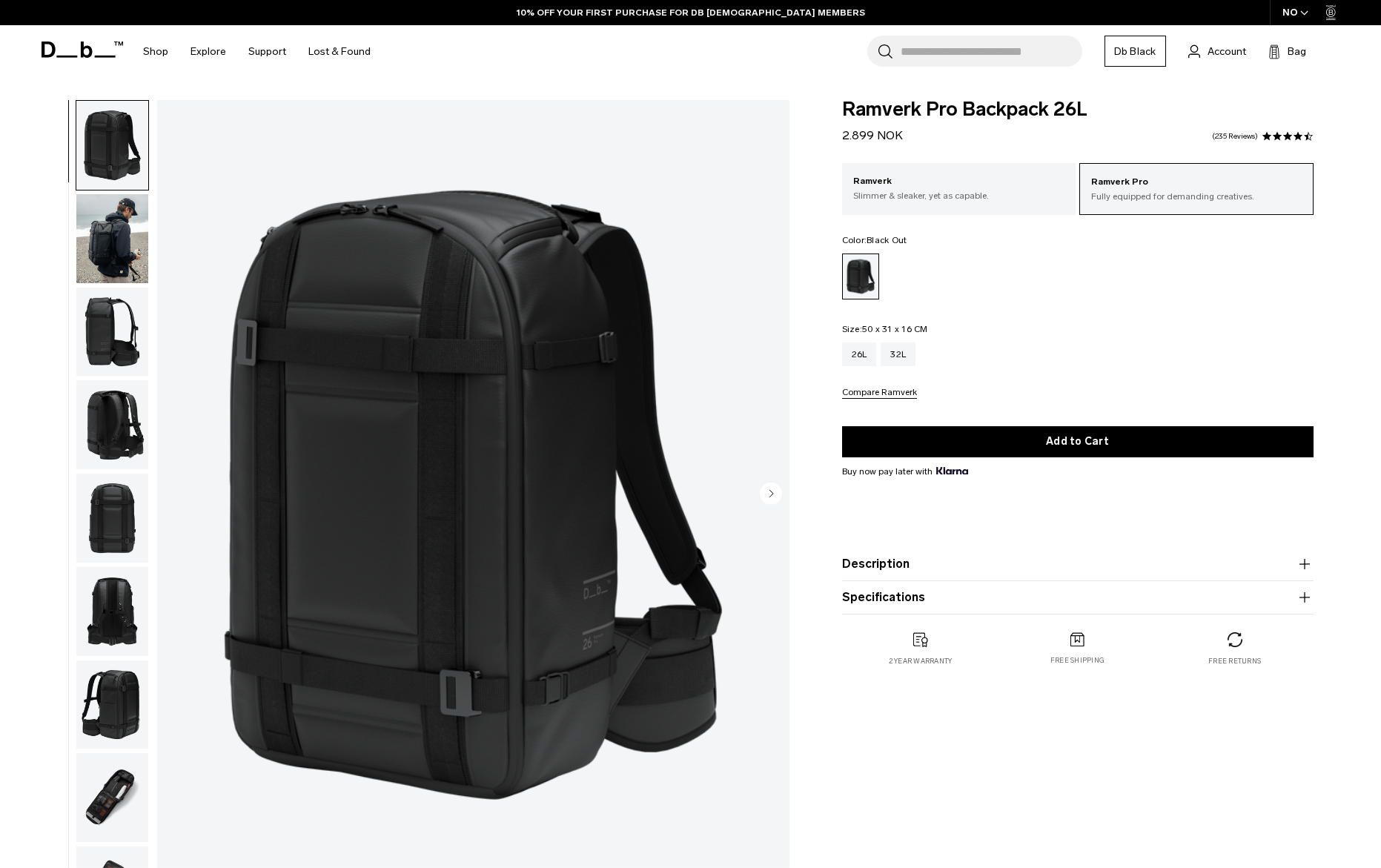
drag, startPoint x: 138, startPoint y: 245, endPoint x: 133, endPoint y: 284, distance: 39.3
click at [139, 245] on img "button" at bounding box center [112, 238] width 72 height 88
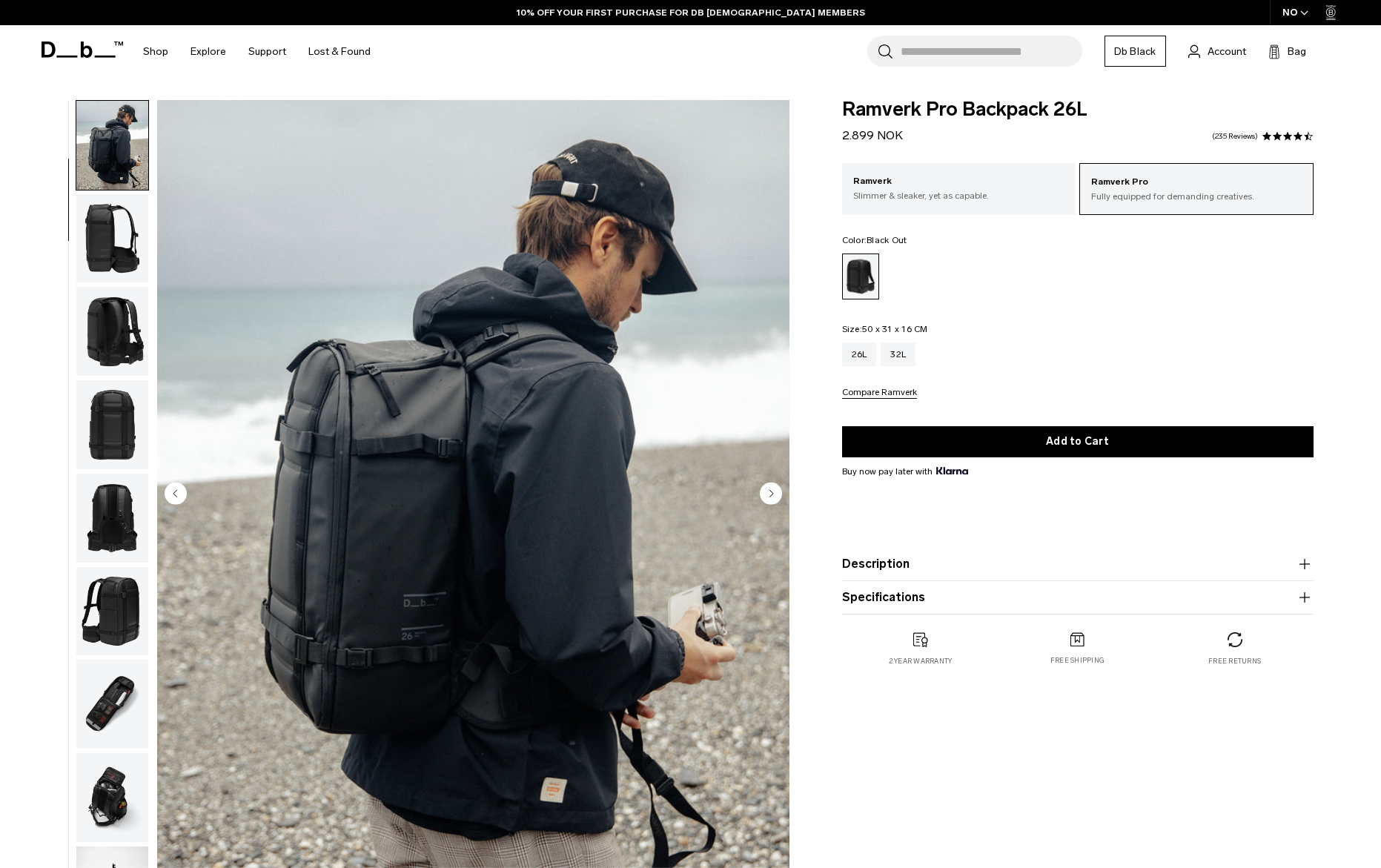
click at [114, 248] on img "button" at bounding box center [112, 238] width 72 height 88
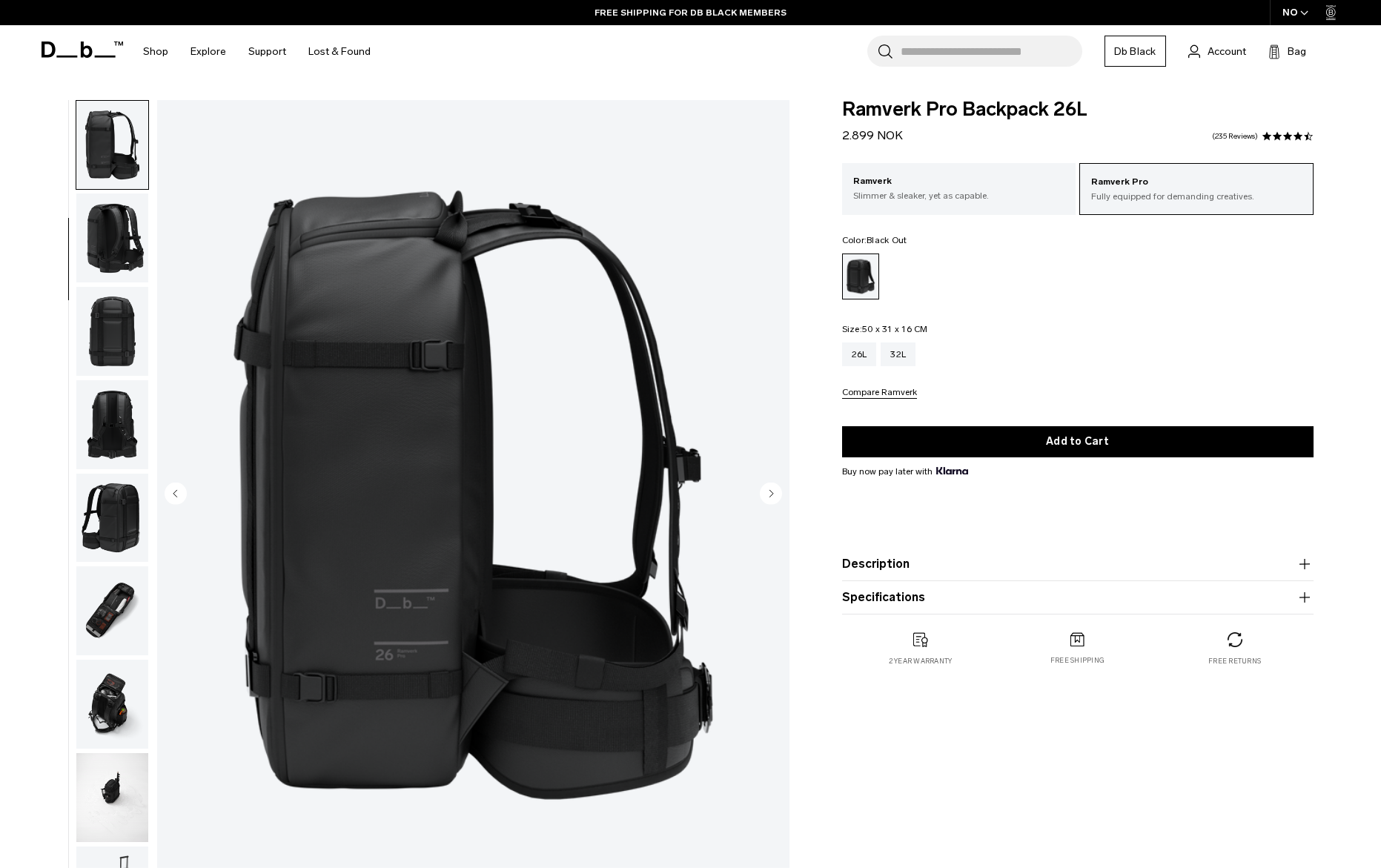
click at [117, 266] on img "button" at bounding box center [112, 237] width 72 height 88
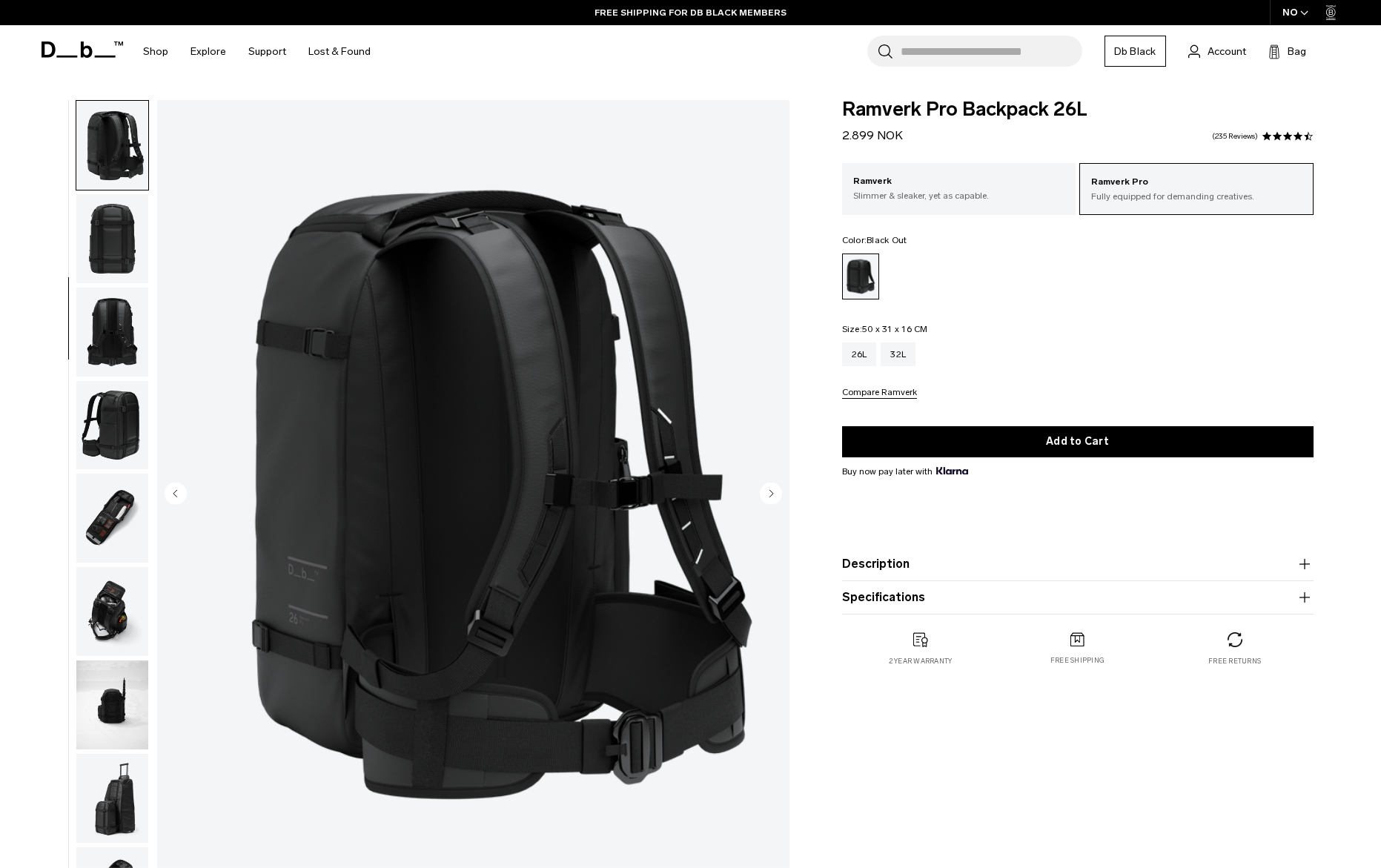
click at [116, 292] on img "button" at bounding box center [112, 332] width 72 height 88
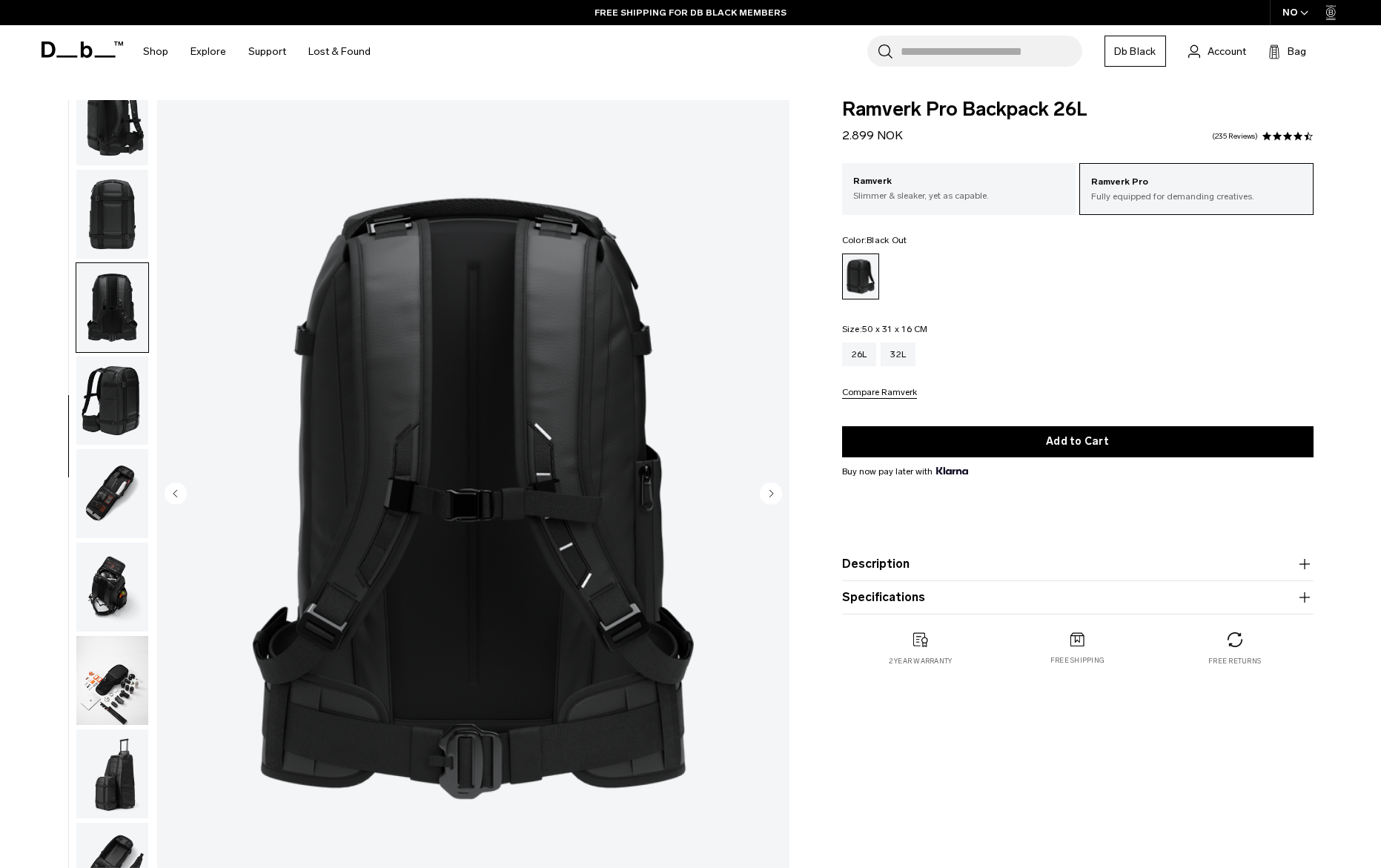
scroll to position [419, 0]
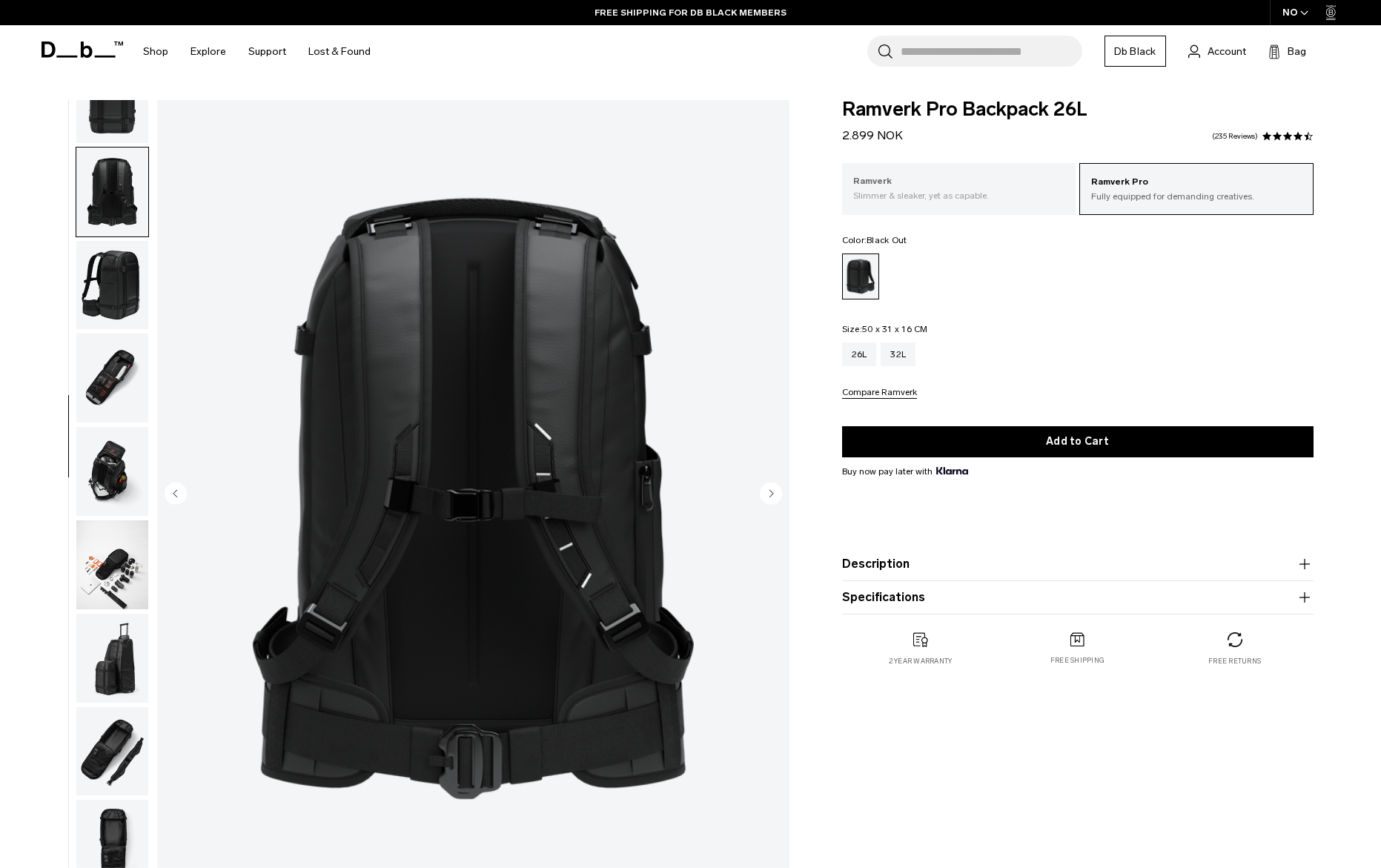
click at [890, 210] on div "Ramverk Slimmer & sleaker, yet as capable." at bounding box center [960, 188] width 234 height 50
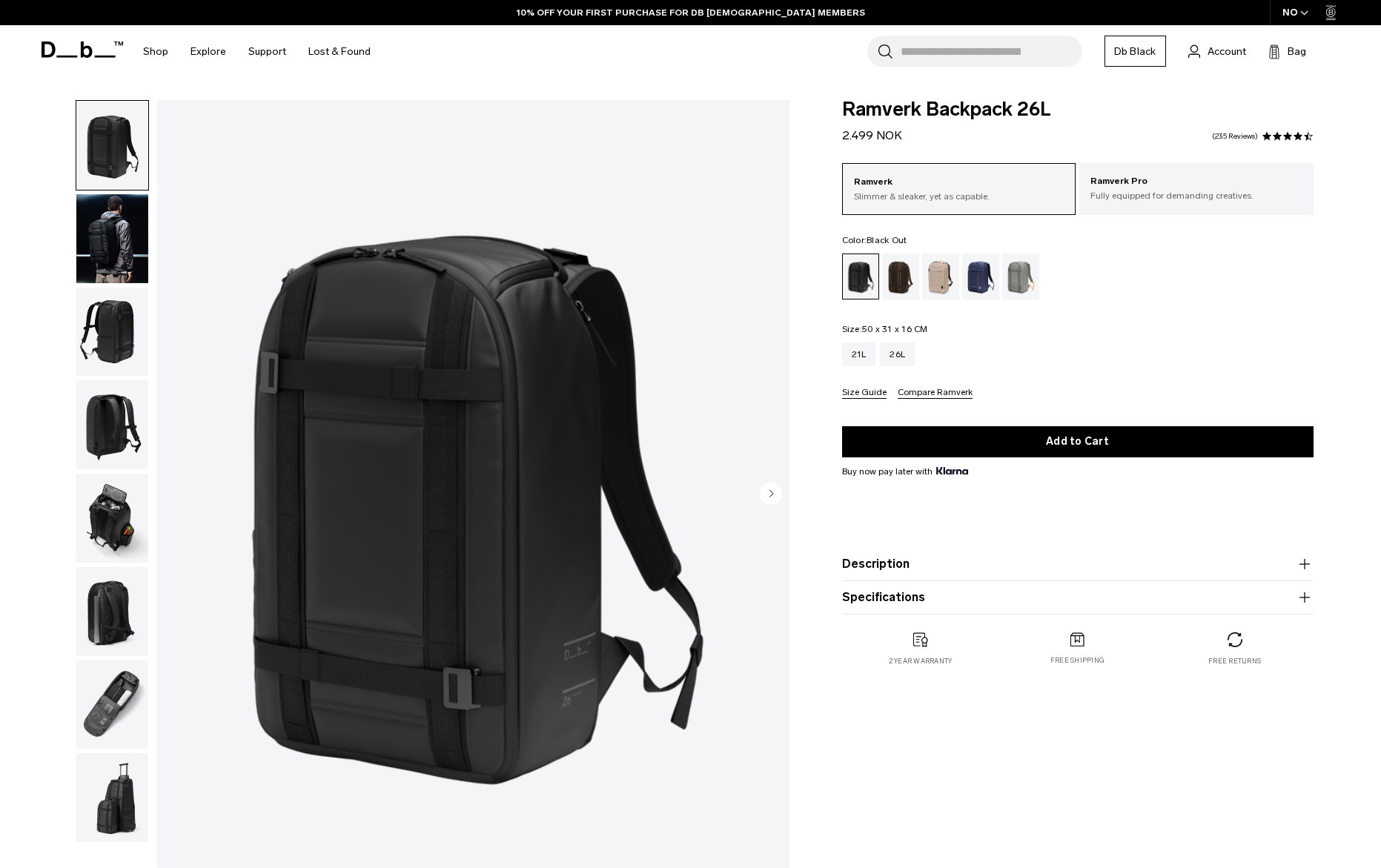
click at [123, 231] on img "button" at bounding box center [112, 238] width 72 height 88
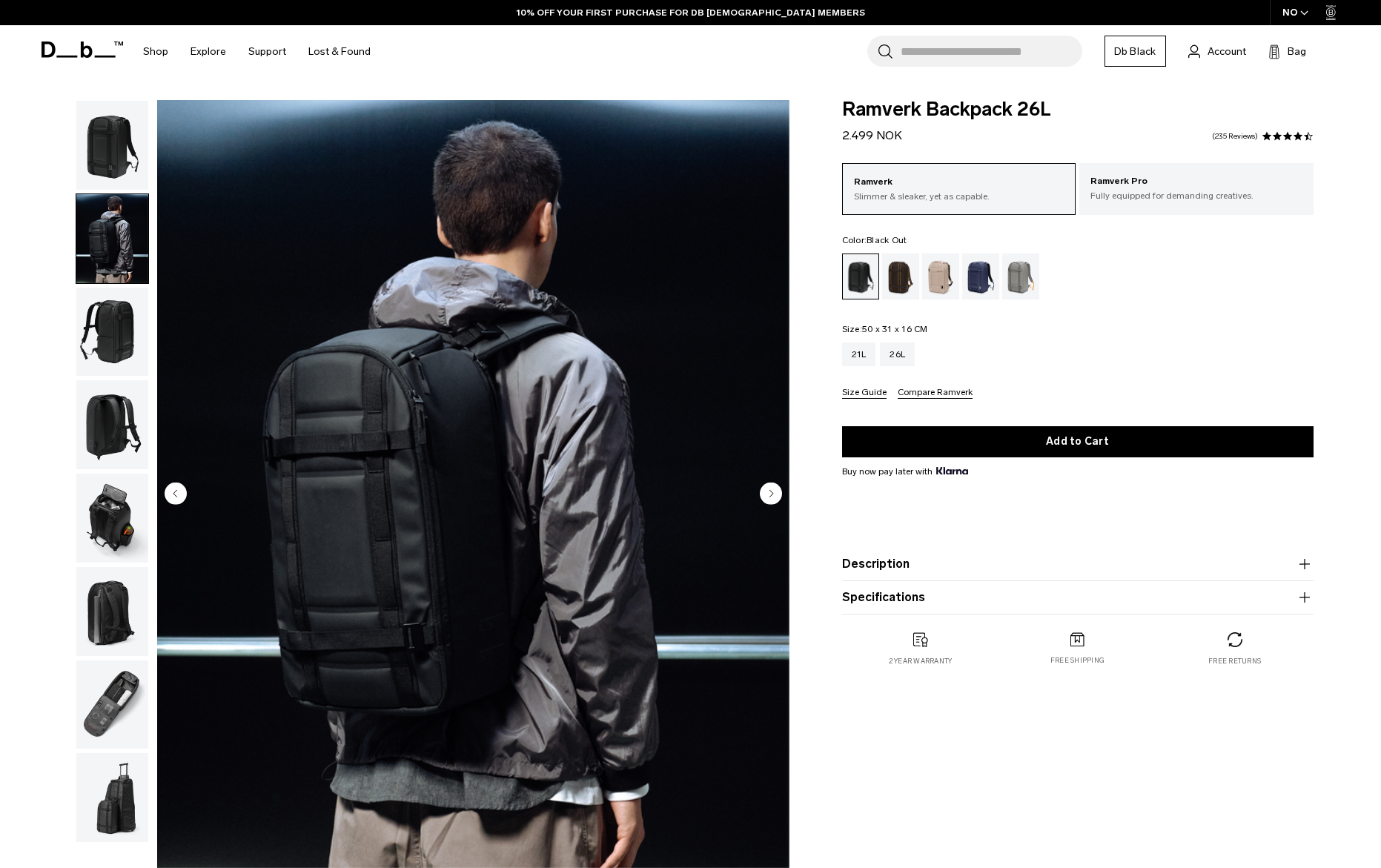
click at [123, 321] on img "button" at bounding box center [112, 332] width 72 height 88
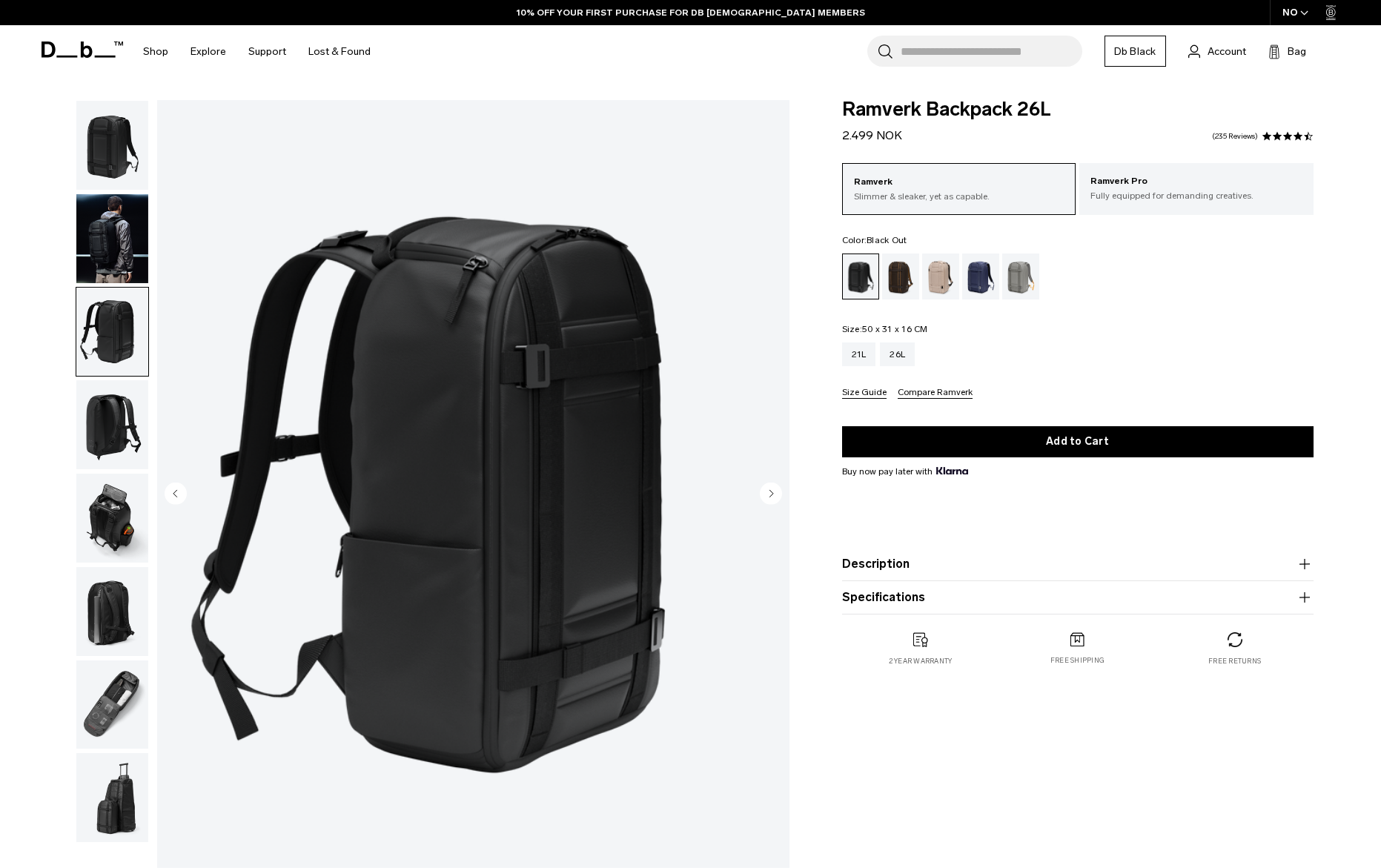
scroll to position [80, 0]
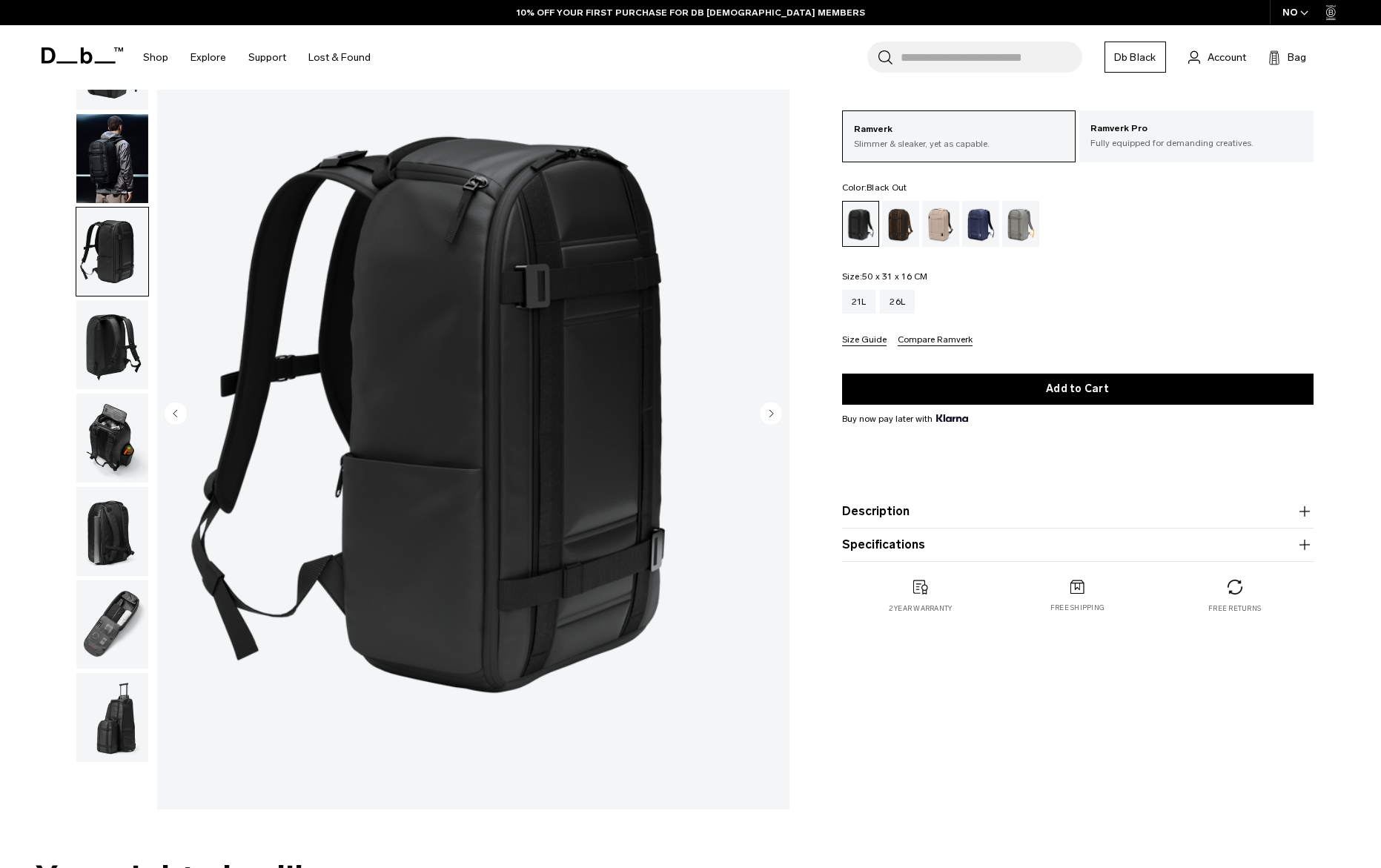
drag, startPoint x: 120, startPoint y: 335, endPoint x: 160, endPoint y: 410, distance: 85.0
click at [120, 335] on img "button" at bounding box center [112, 344] width 72 height 88
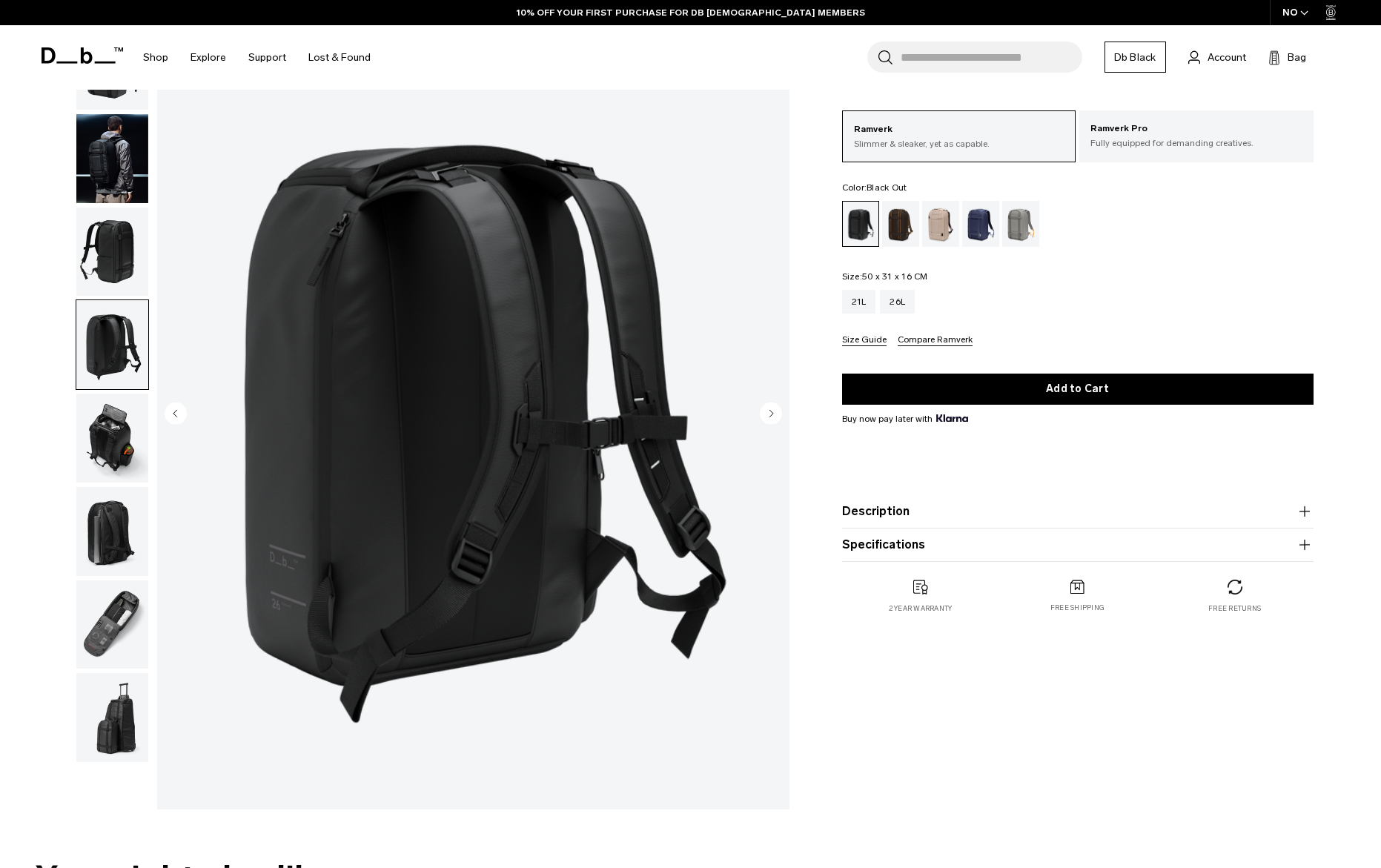
drag, startPoint x: 131, startPoint y: 436, endPoint x: 120, endPoint y: 467, distance: 32.9
click at [131, 437] on img "button" at bounding box center [112, 437] width 72 height 88
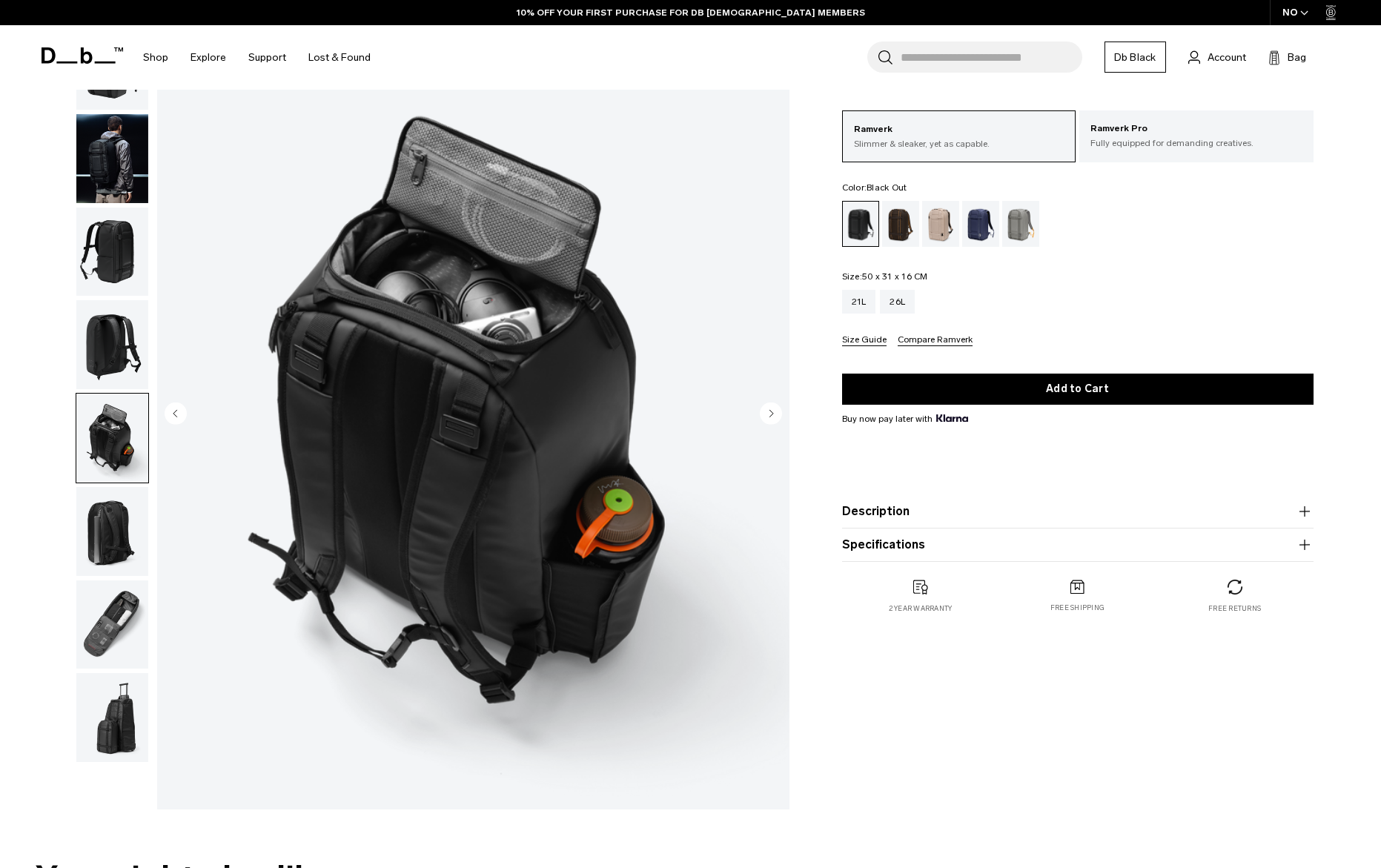
click at [122, 529] on img "button" at bounding box center [112, 531] width 72 height 88
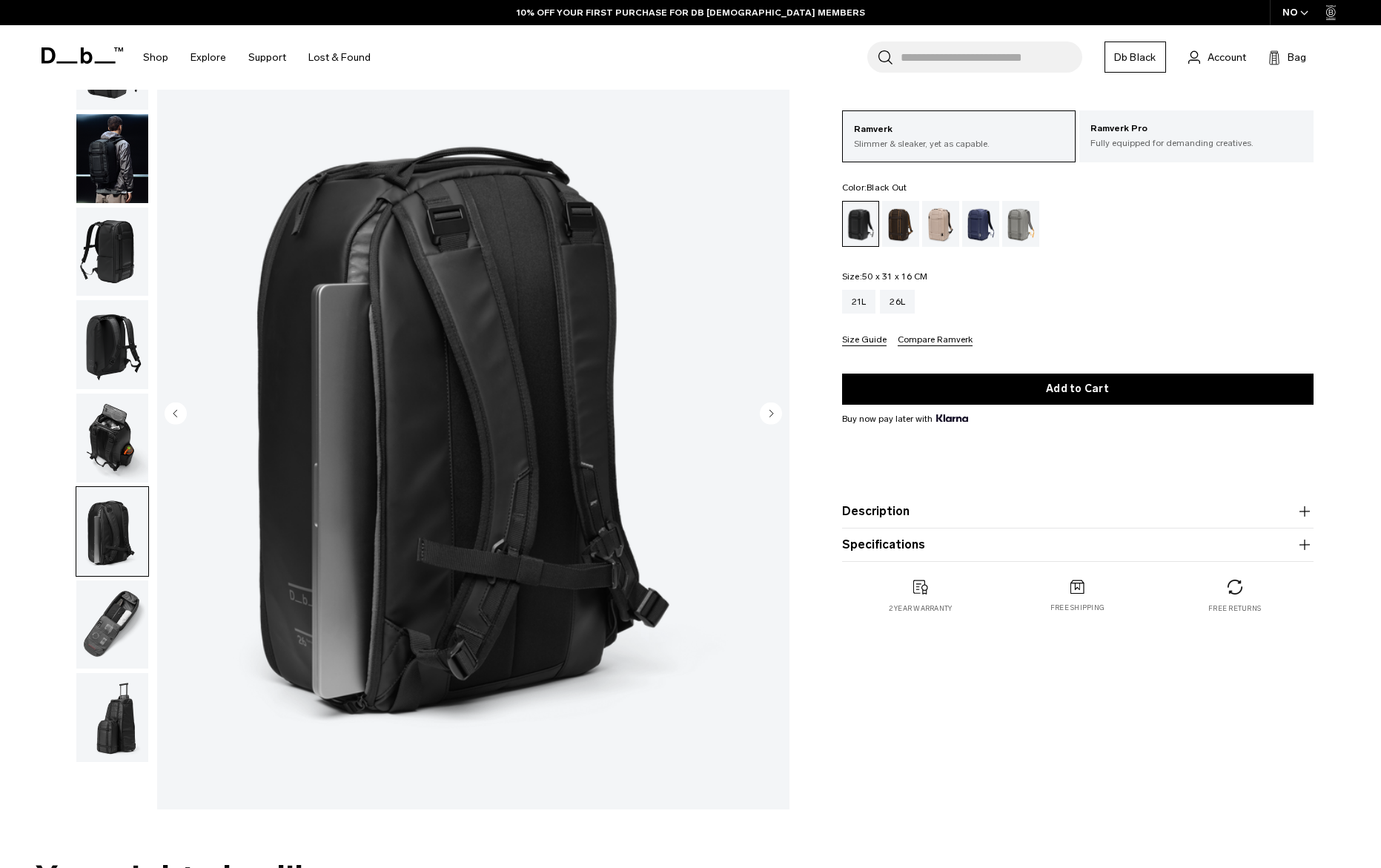
scroll to position [80, 0]
click at [111, 602] on img "button" at bounding box center [112, 625] width 72 height 88
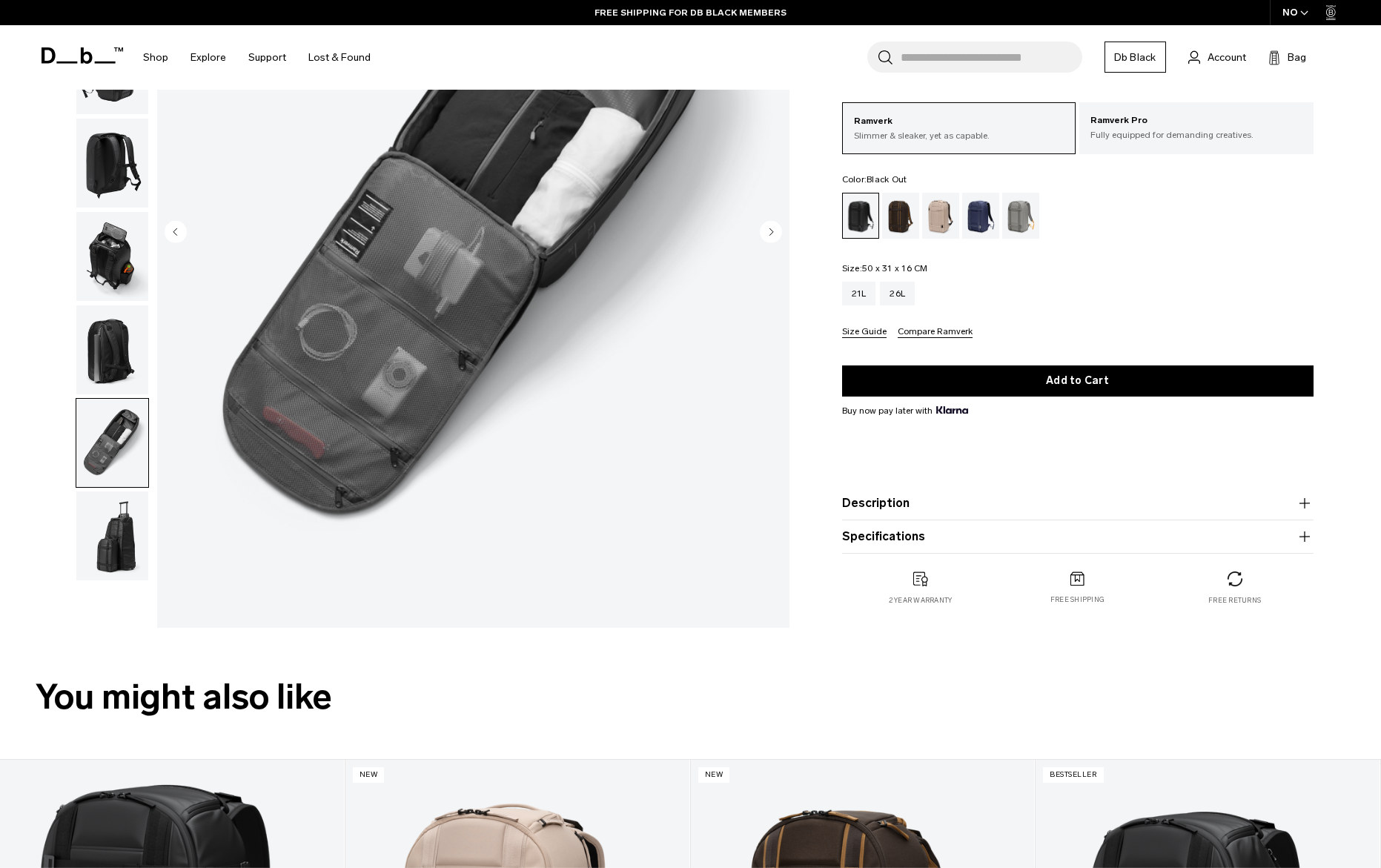
click at [117, 569] on img "button" at bounding box center [112, 535] width 72 height 88
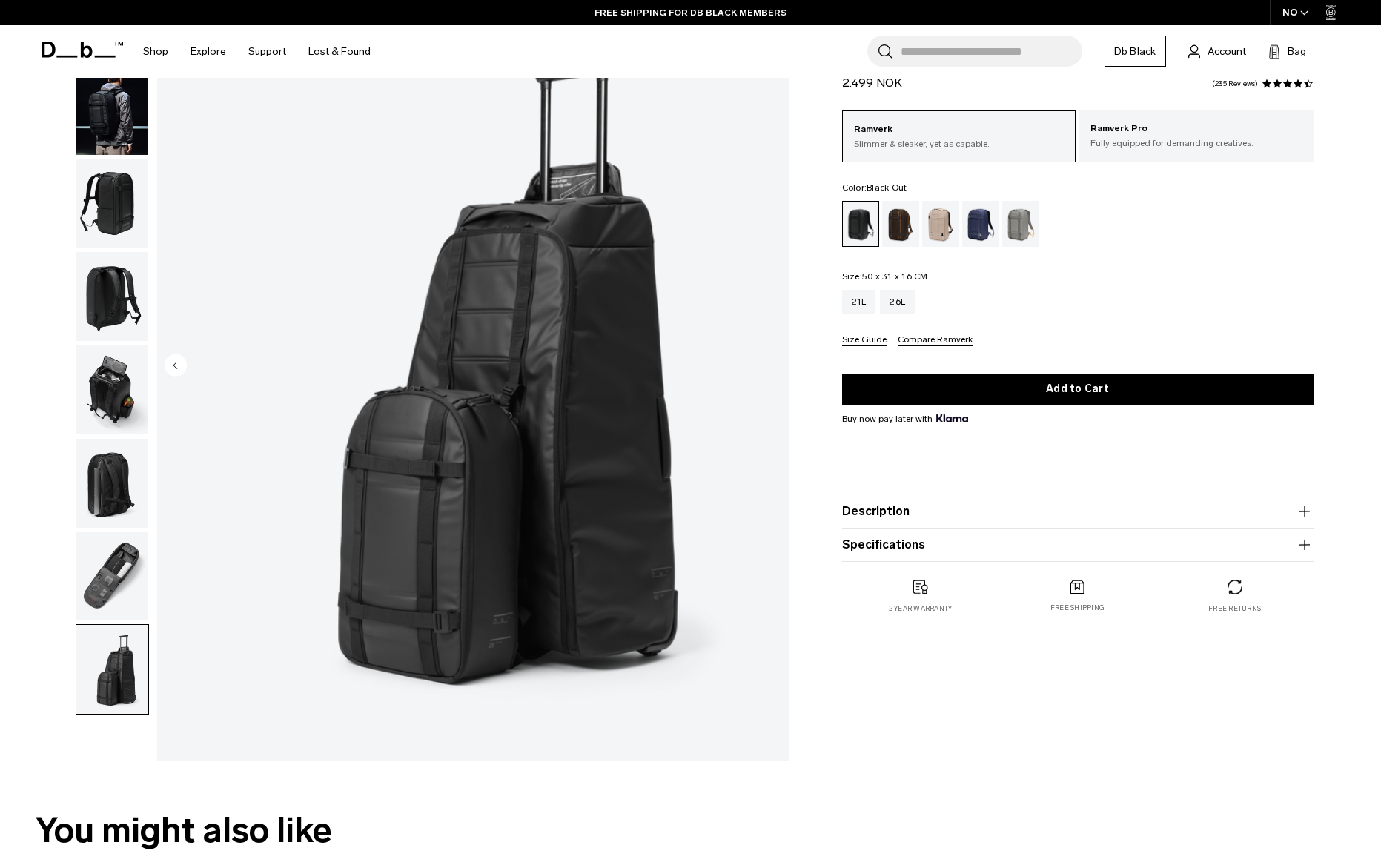
scroll to position [125, 0]
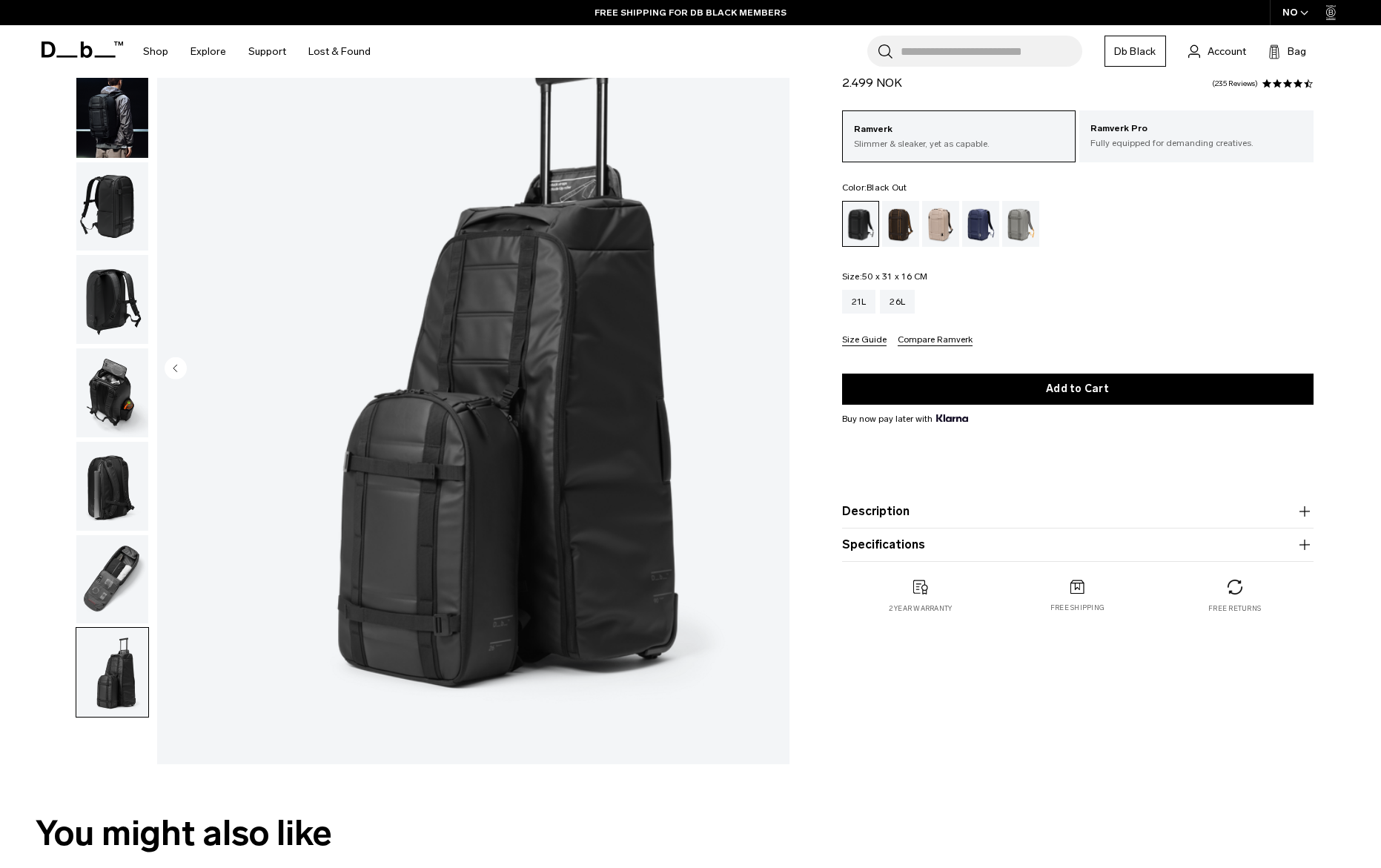
click at [109, 537] on img "button" at bounding box center [112, 578] width 72 height 88
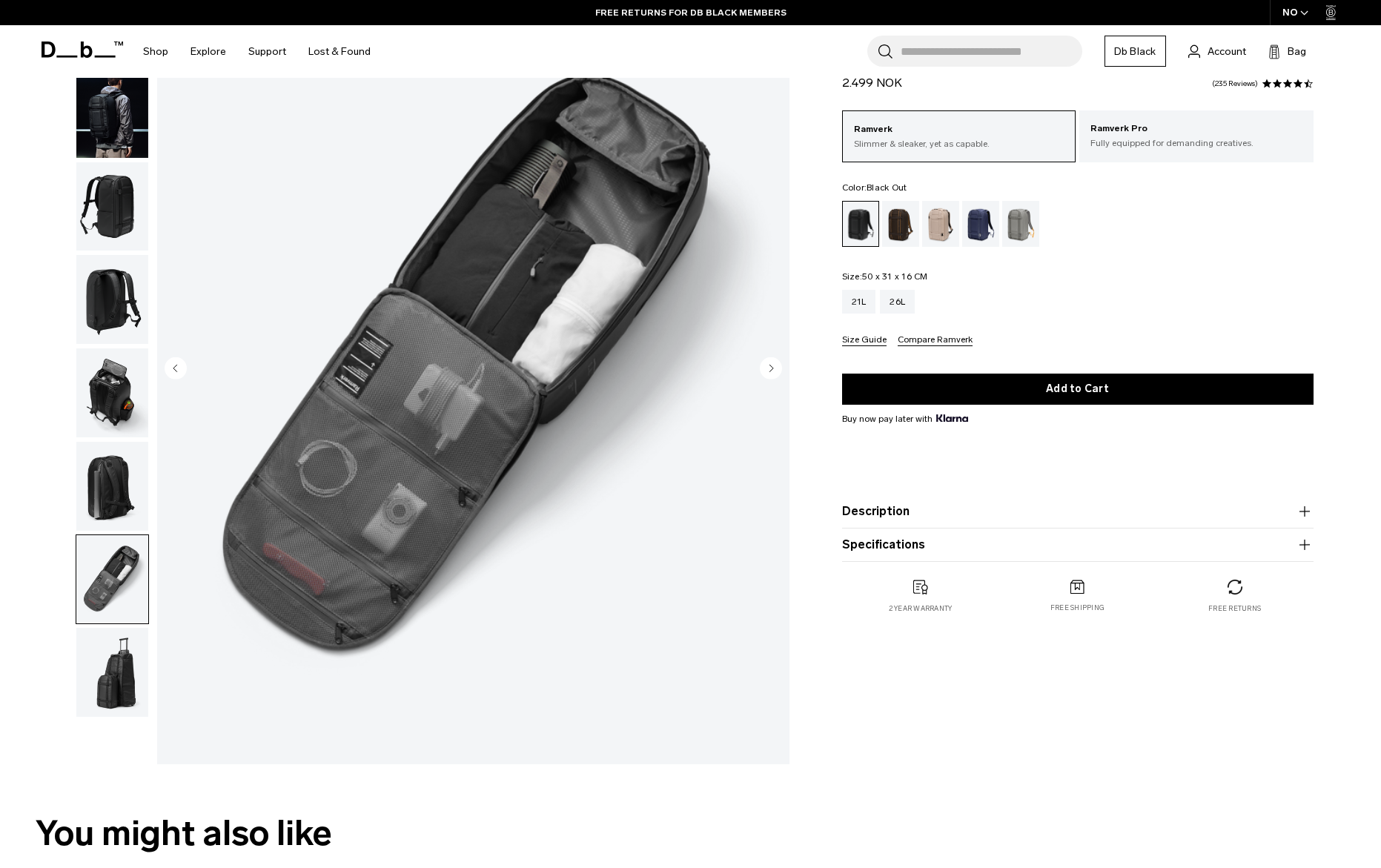
click at [125, 459] on img "button" at bounding box center [112, 485] width 72 height 88
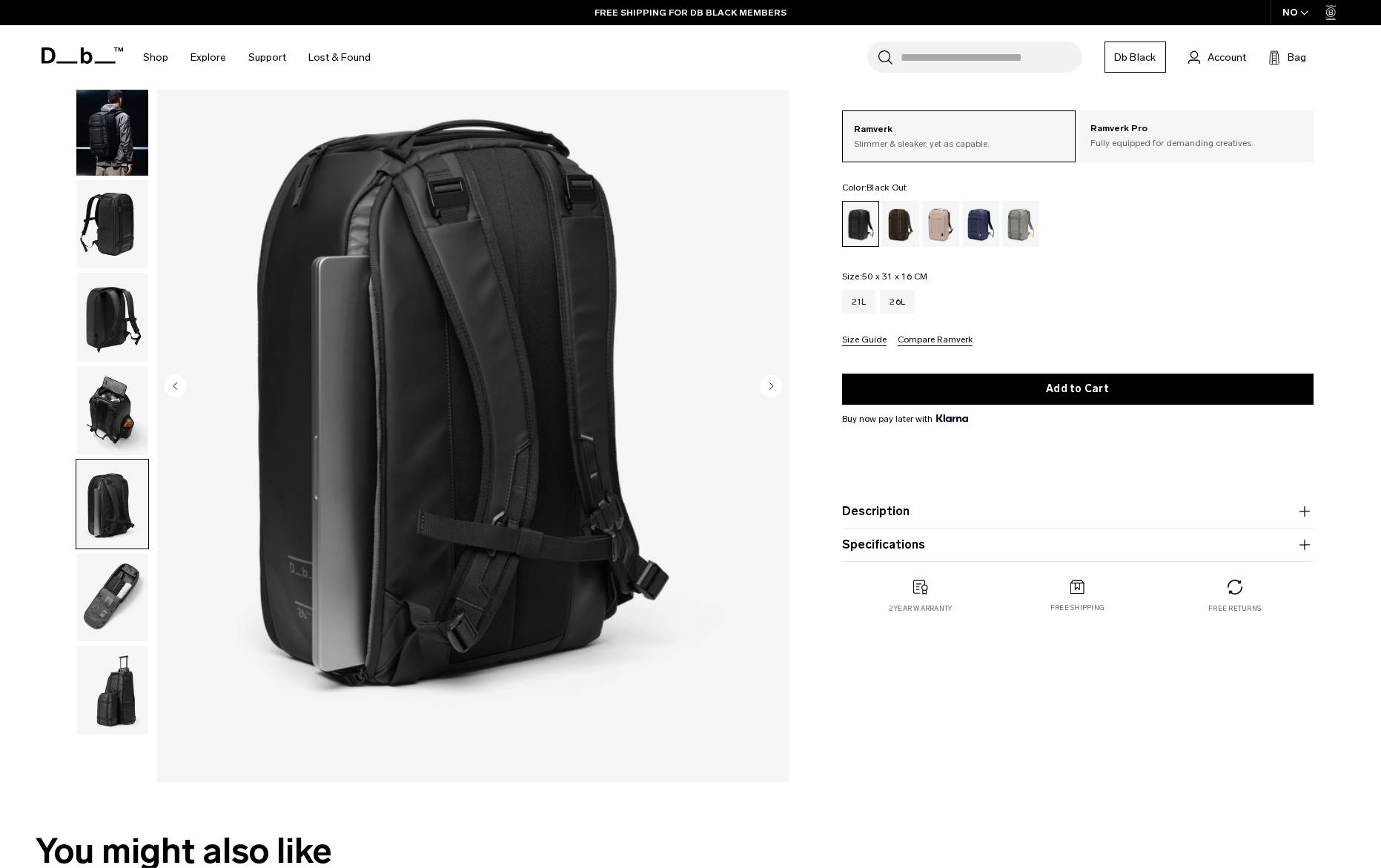
scroll to position [110, 0]
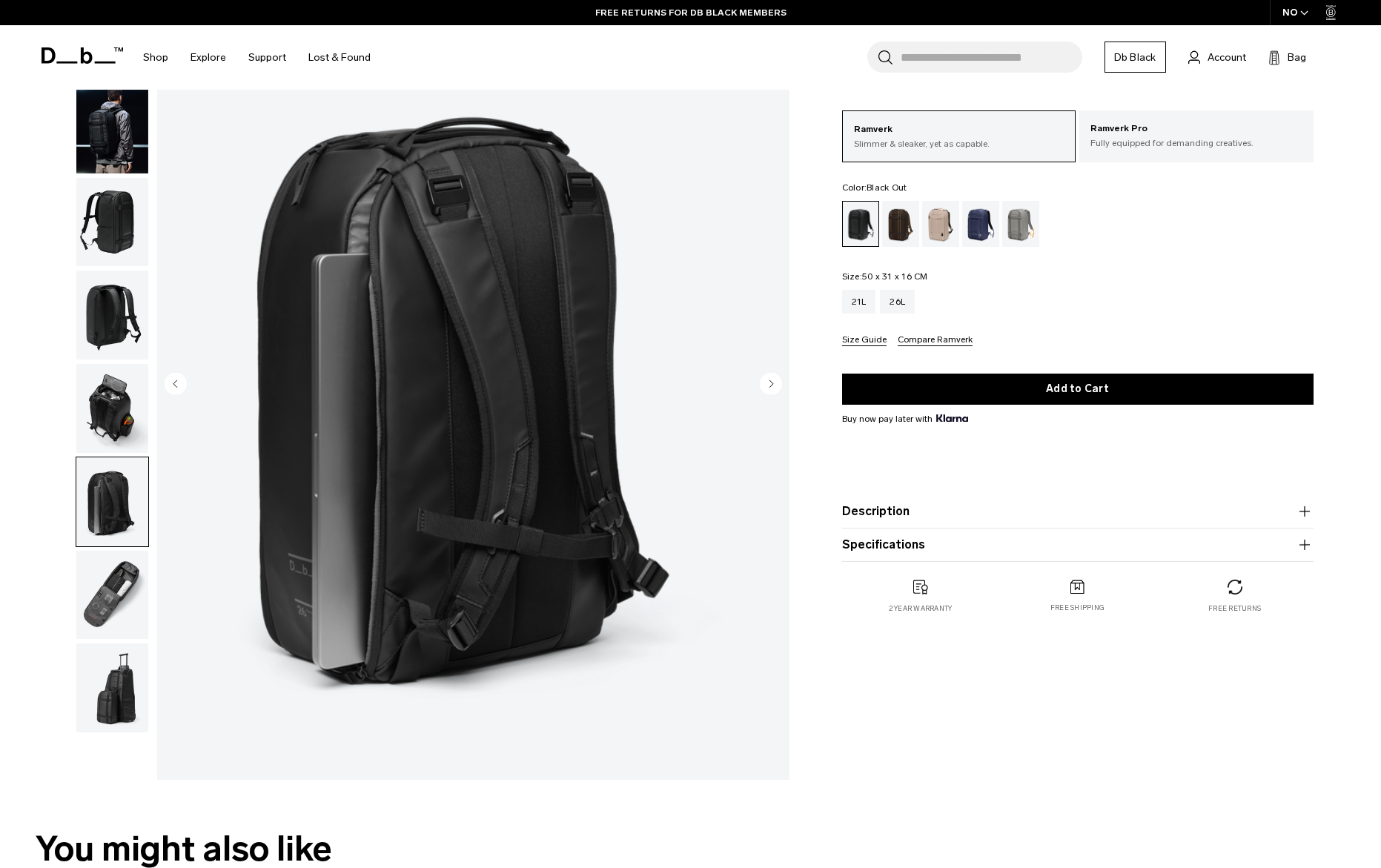
drag, startPoint x: 938, startPoint y: 251, endPoint x: 936, endPoint y: 238, distance: 13.2
click at [938, 245] on div "Ramverk Slimmer & sleaker, yet as capable. Ramverk Pro Fully equipped for deman…" at bounding box center [1078, 229] width 471 height 236
click at [936, 237] on div "Fogbow Beige" at bounding box center [941, 223] width 38 height 46
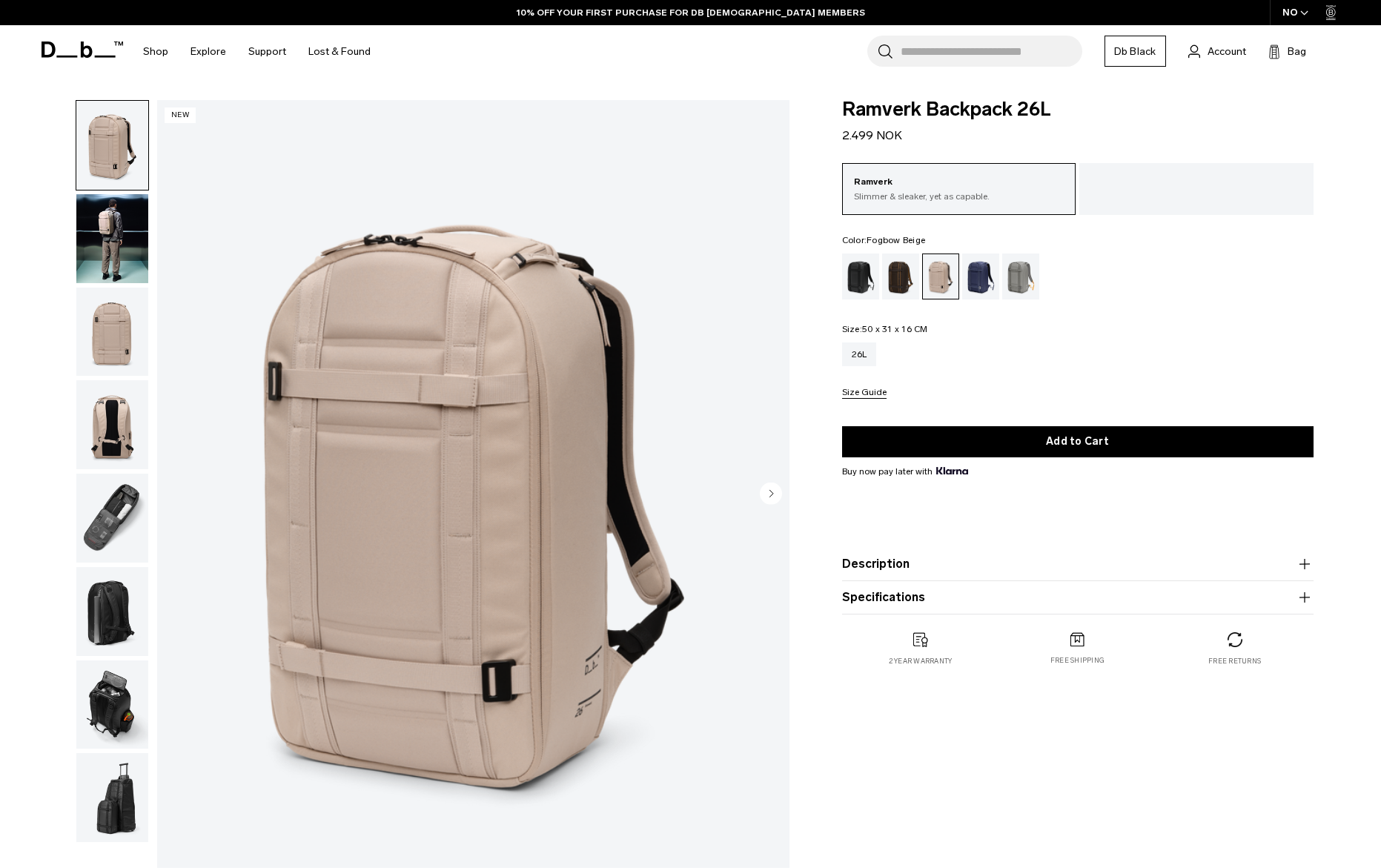
click at [98, 261] on img "button" at bounding box center [112, 238] width 72 height 88
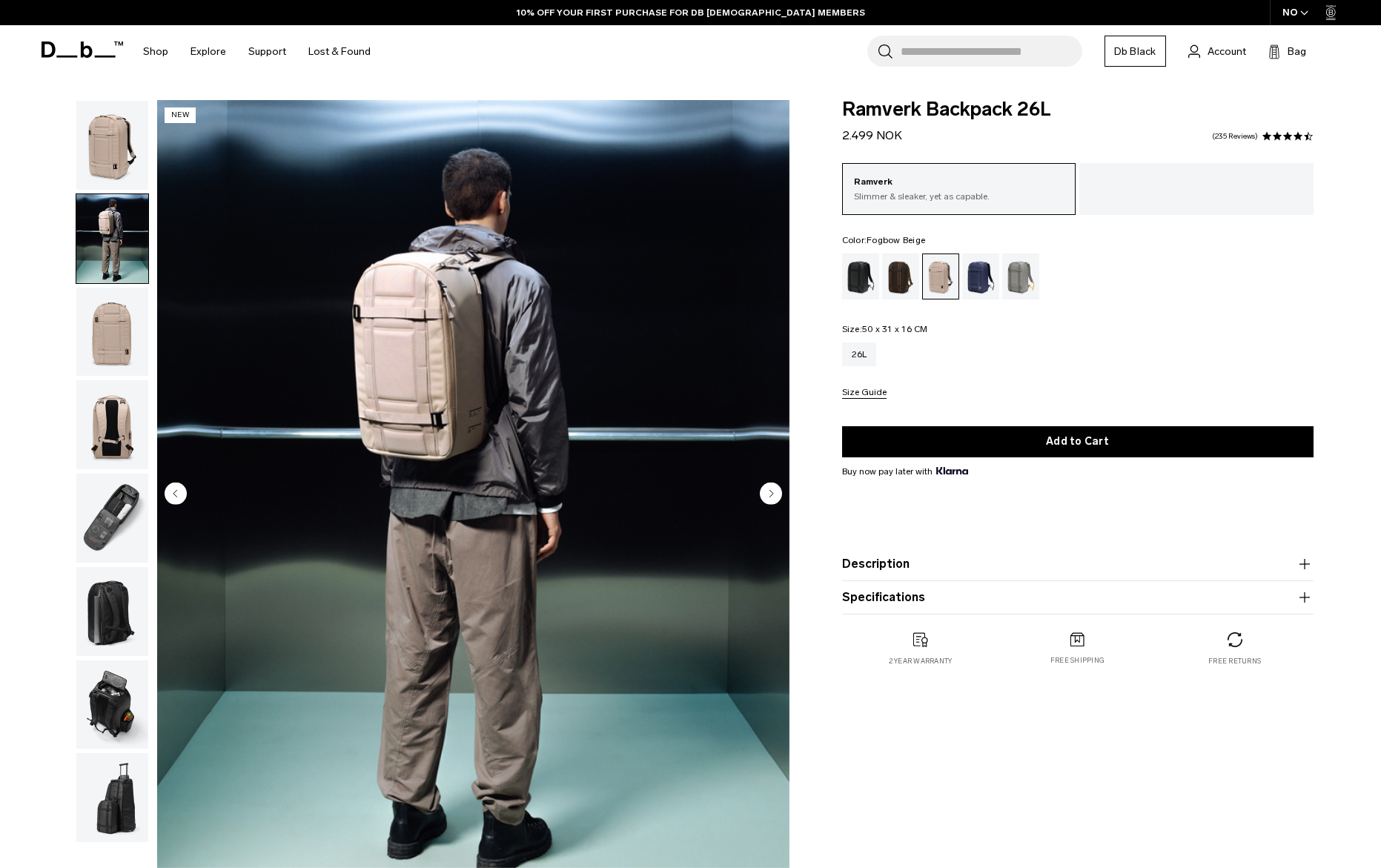
click at [115, 319] on img "button" at bounding box center [112, 332] width 72 height 88
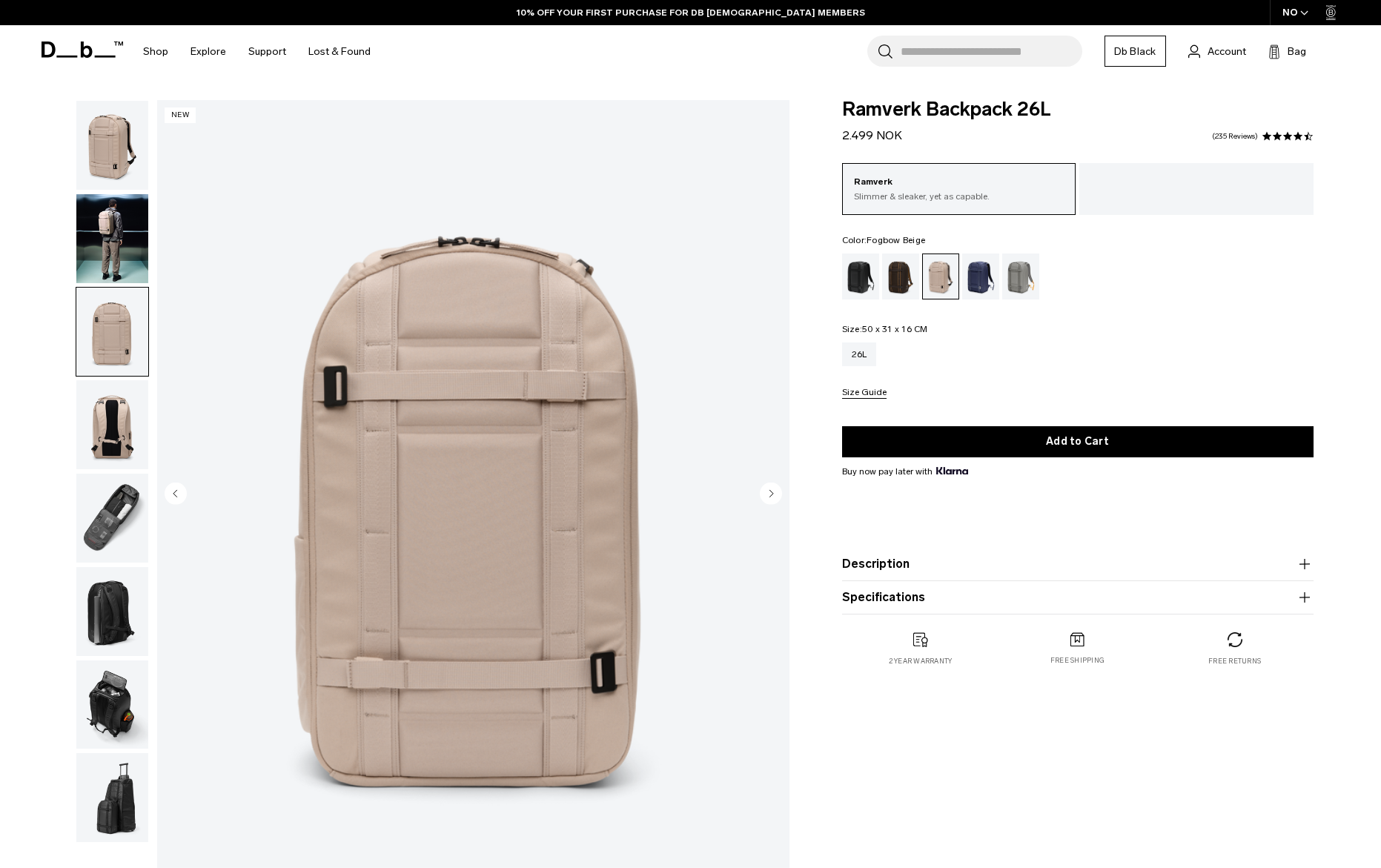
drag, startPoint x: 111, startPoint y: 406, endPoint x: 136, endPoint y: 502, distance: 99.2
click at [111, 406] on img "button" at bounding box center [112, 424] width 72 height 88
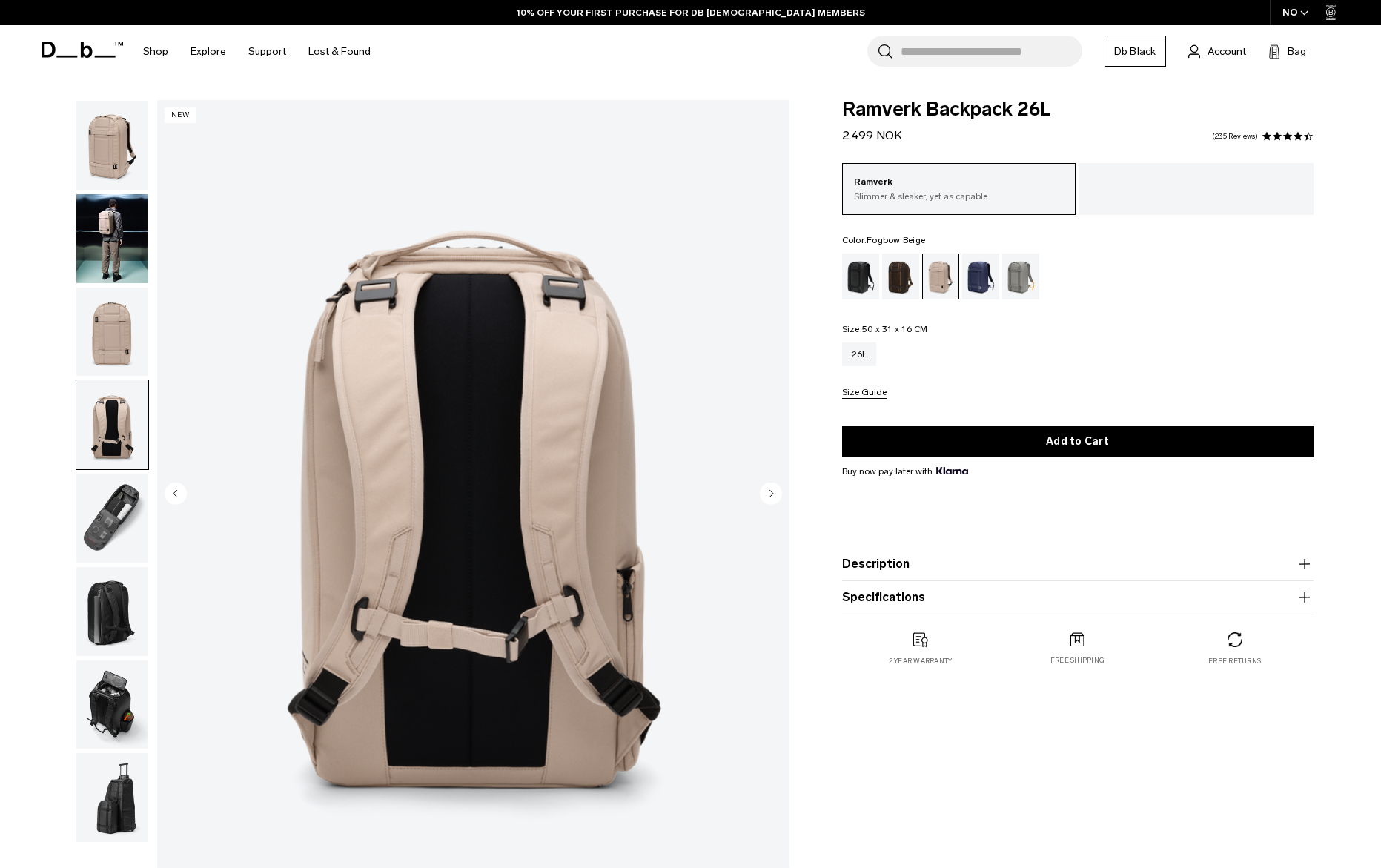
click at [92, 497] on img "button" at bounding box center [112, 518] width 72 height 88
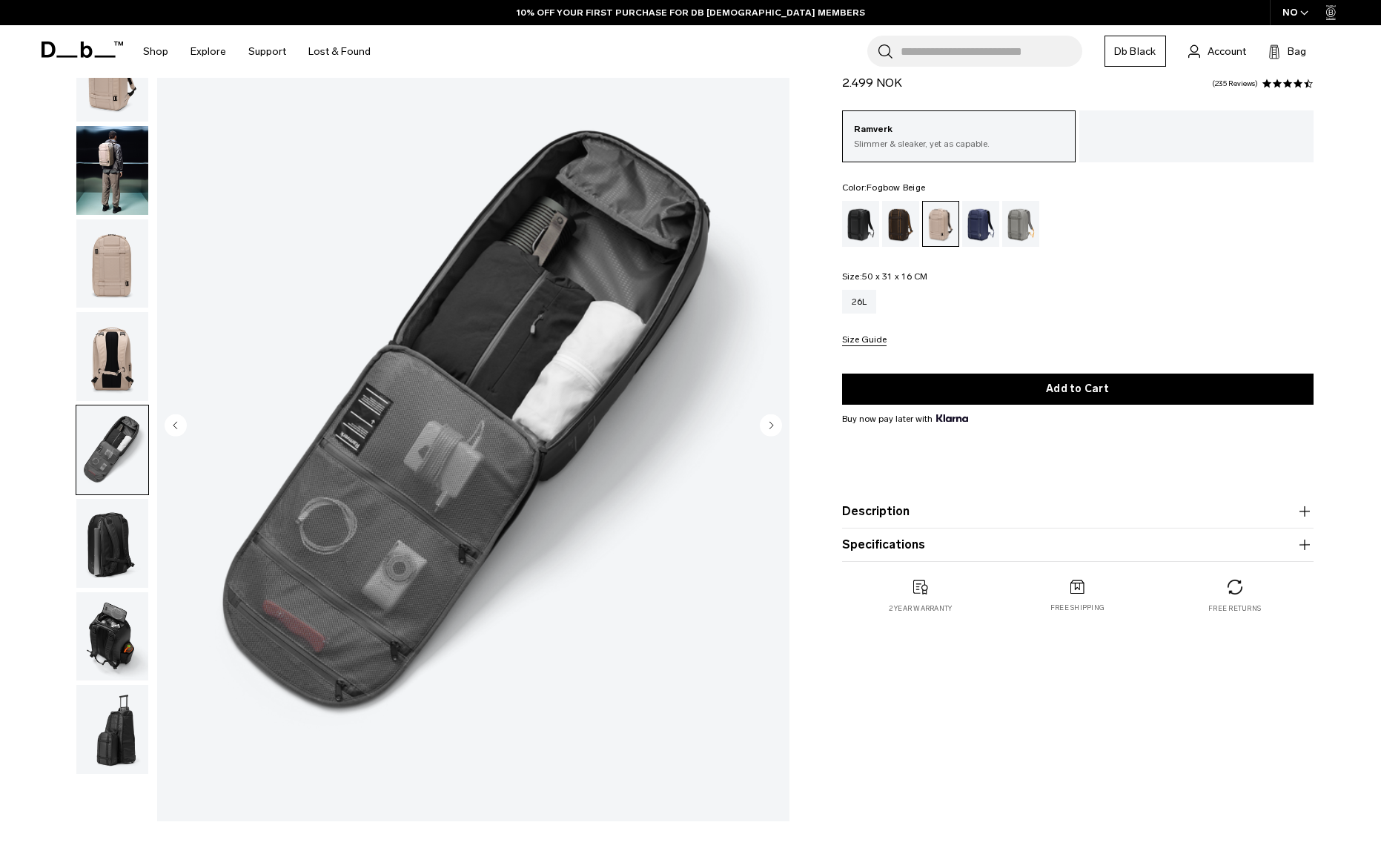
scroll to position [73, 0]
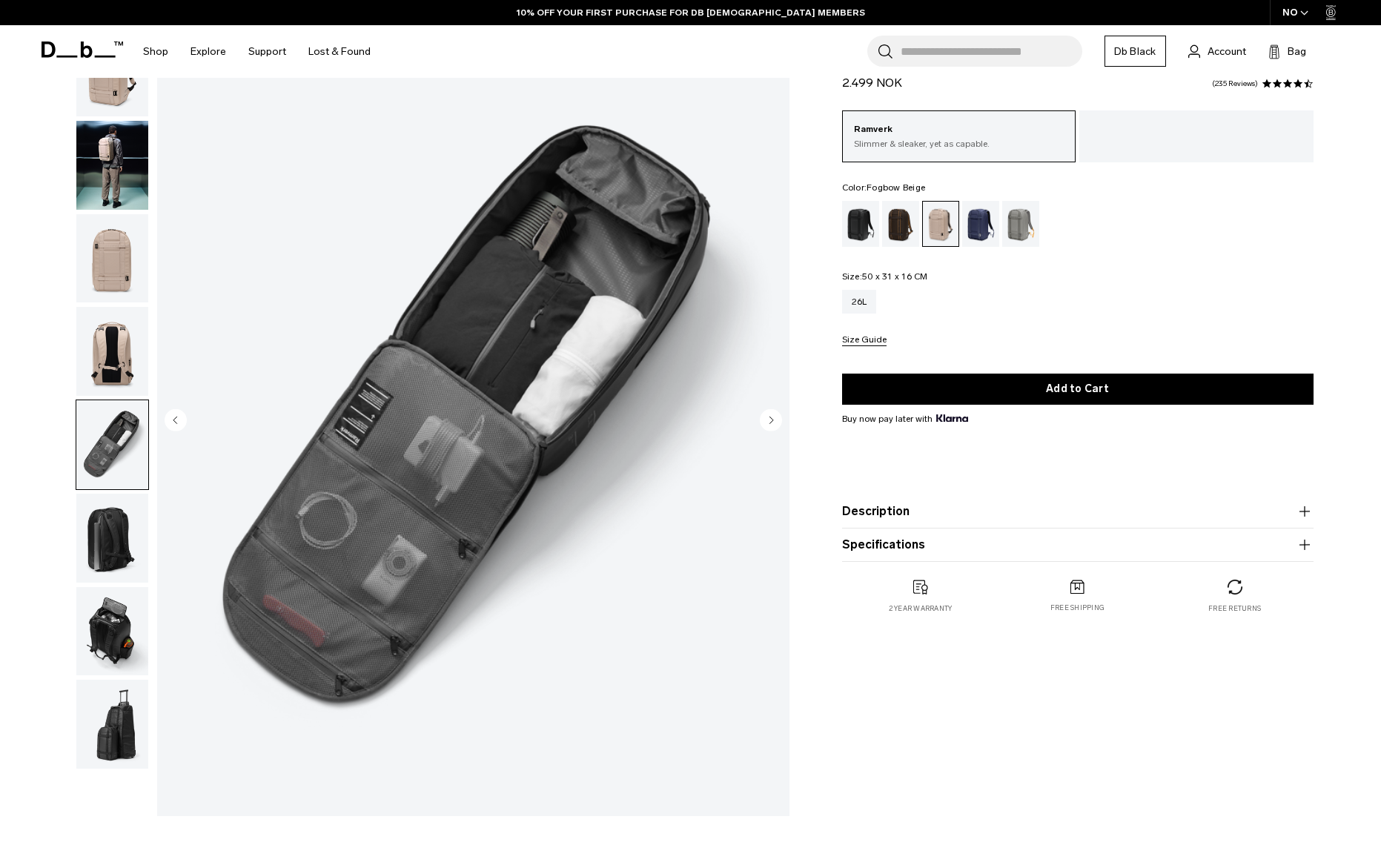
drag, startPoint x: 119, startPoint y: 547, endPoint x: 118, endPoint y: 535, distance: 12.0
click at [119, 545] on img "button" at bounding box center [112, 537] width 72 height 88
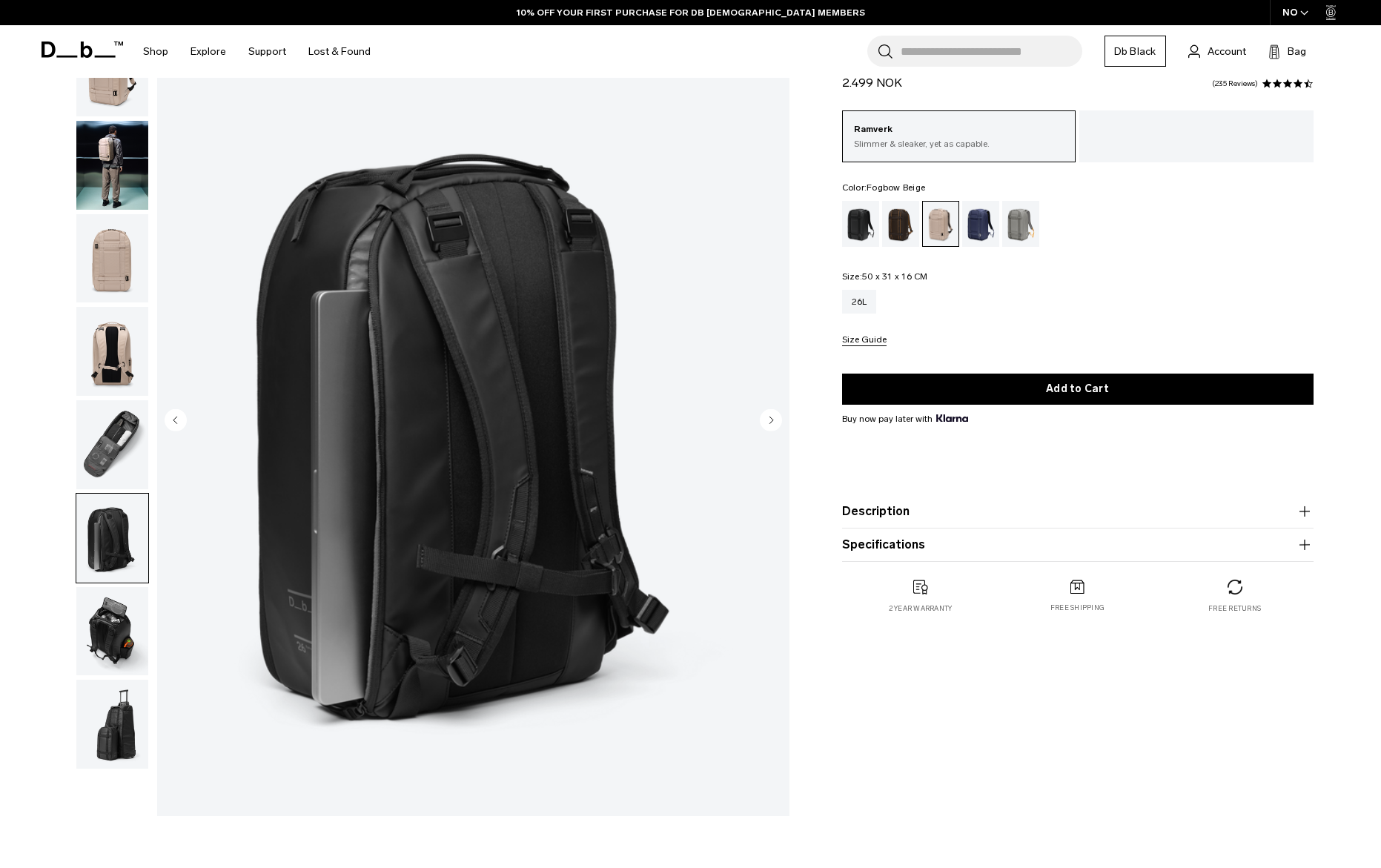
click at [108, 446] on img "button" at bounding box center [112, 444] width 72 height 88
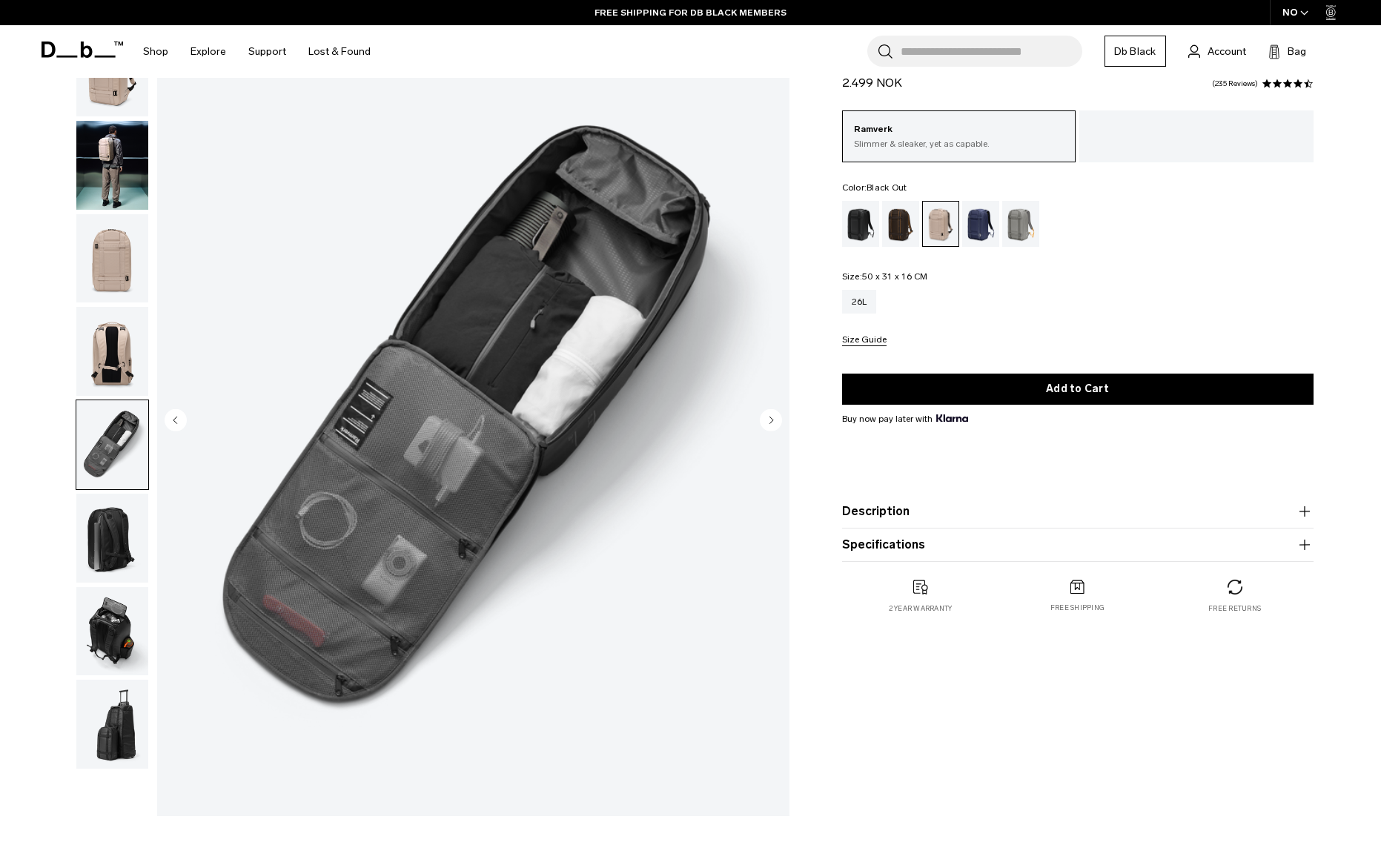
click at [847, 216] on div "Black Out" at bounding box center [861, 223] width 38 height 46
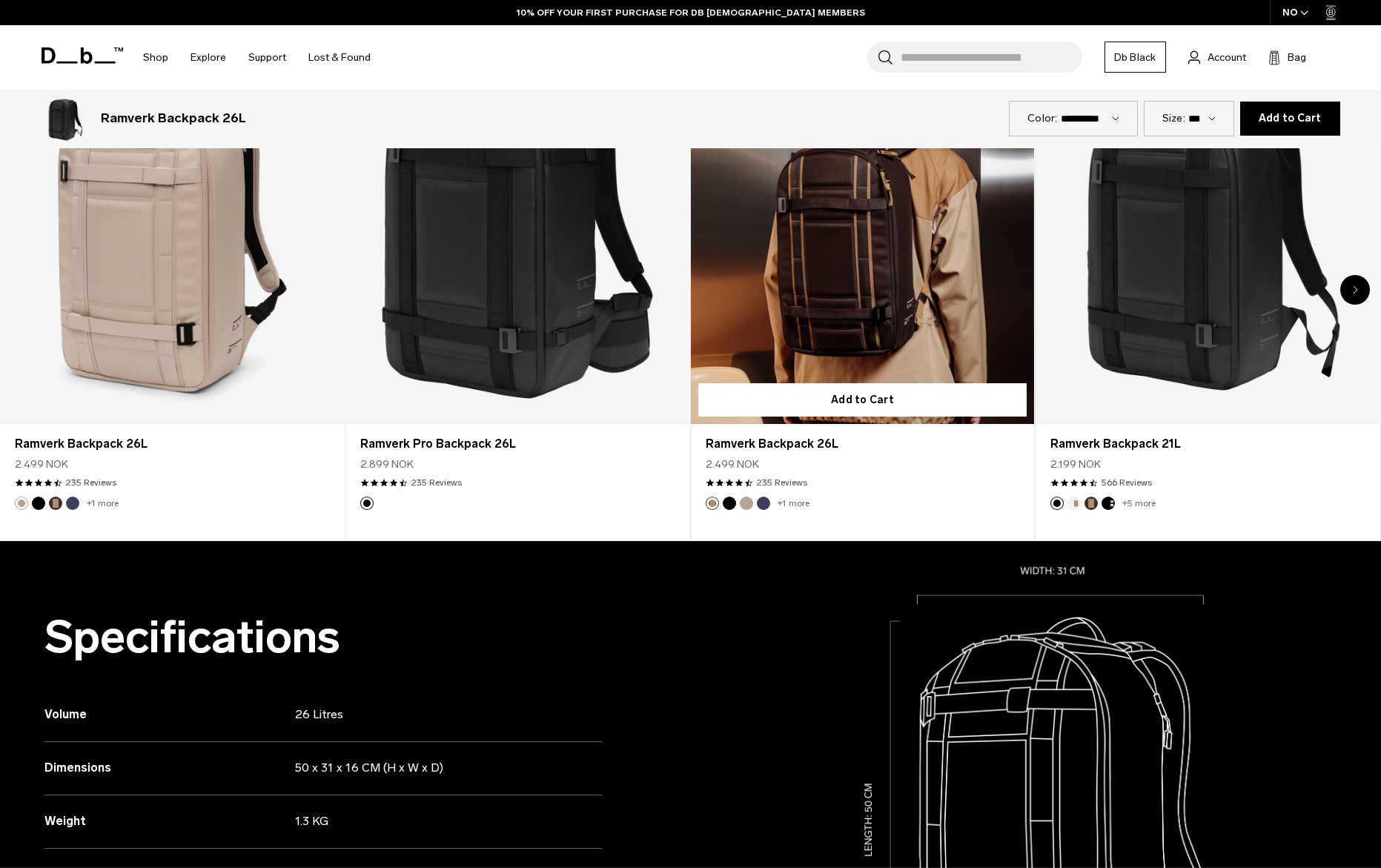
scroll to position [887, 0]
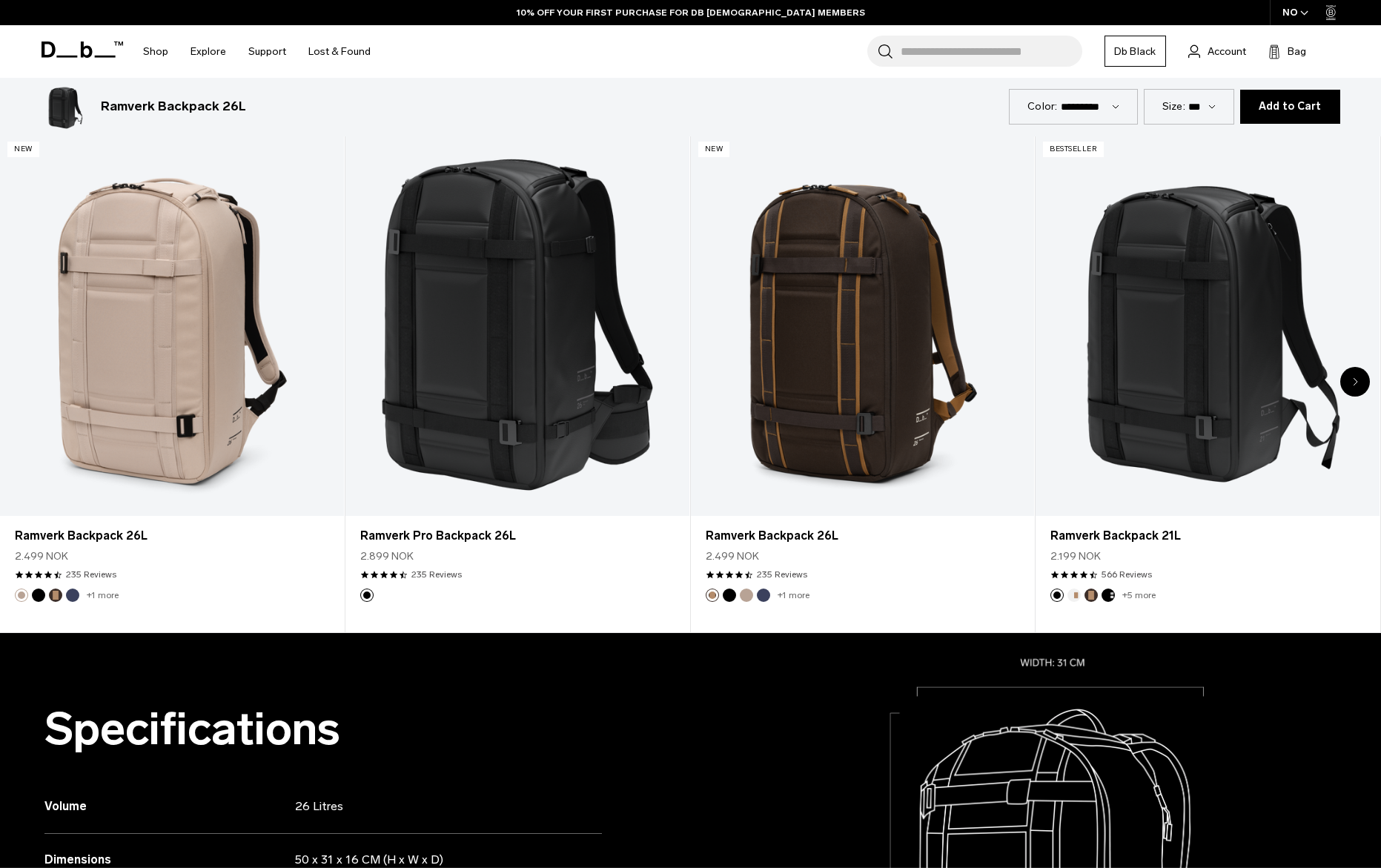
click at [1356, 390] on div "Next slide" at bounding box center [1355, 381] width 30 height 29
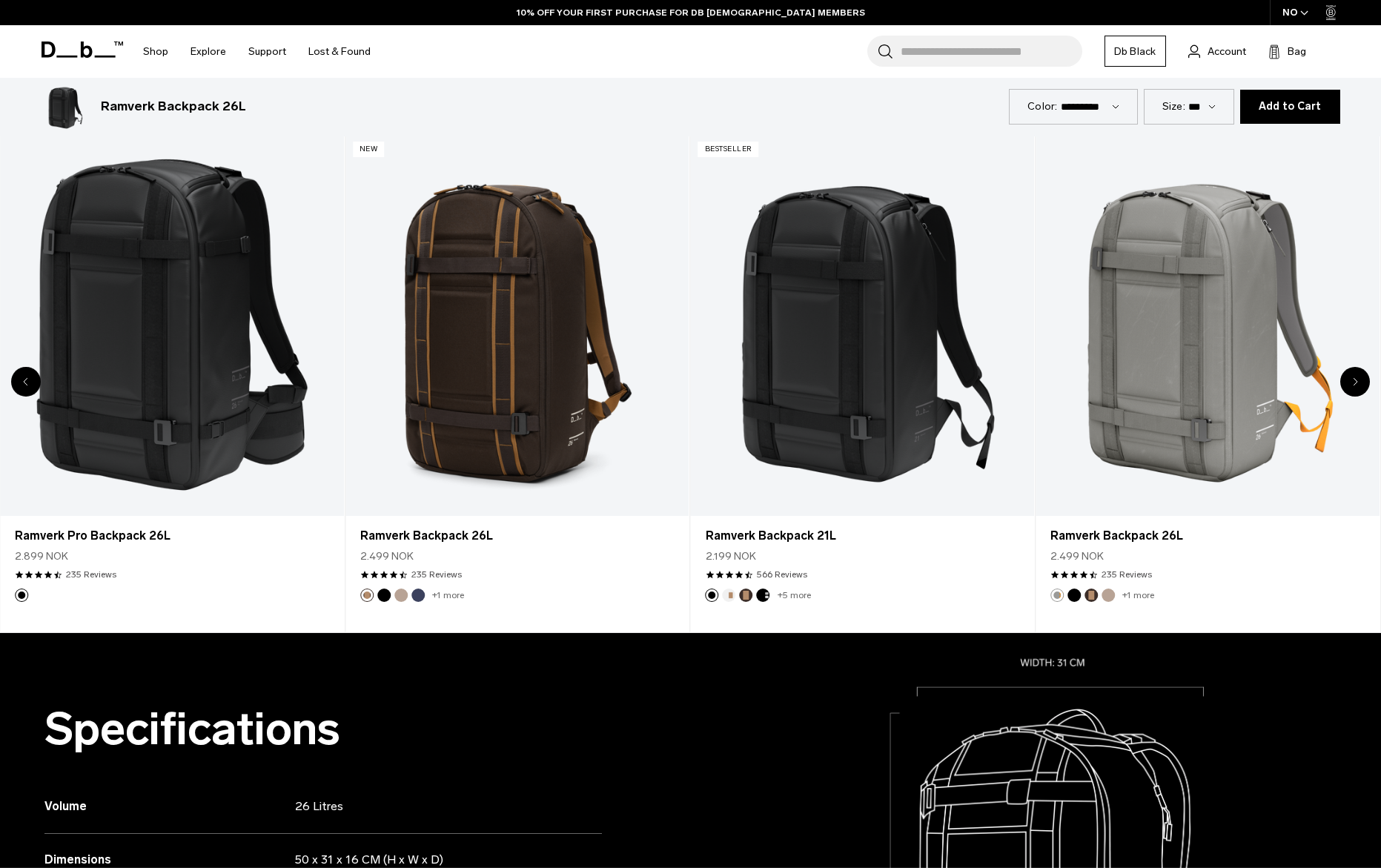
click at [1356, 390] on div "Next slide" at bounding box center [1355, 381] width 30 height 29
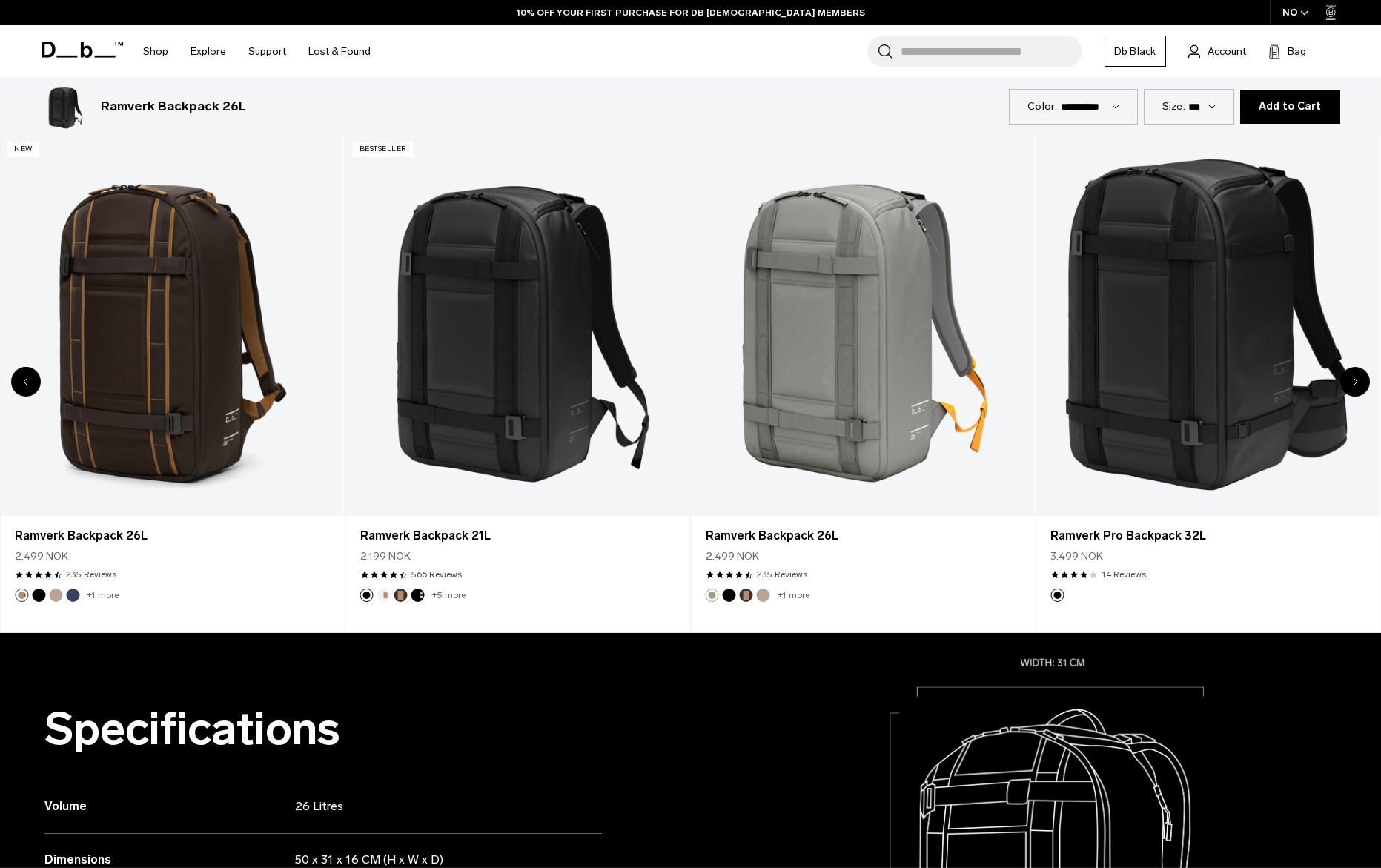
click at [1356, 390] on div "Next slide" at bounding box center [1355, 381] width 30 height 29
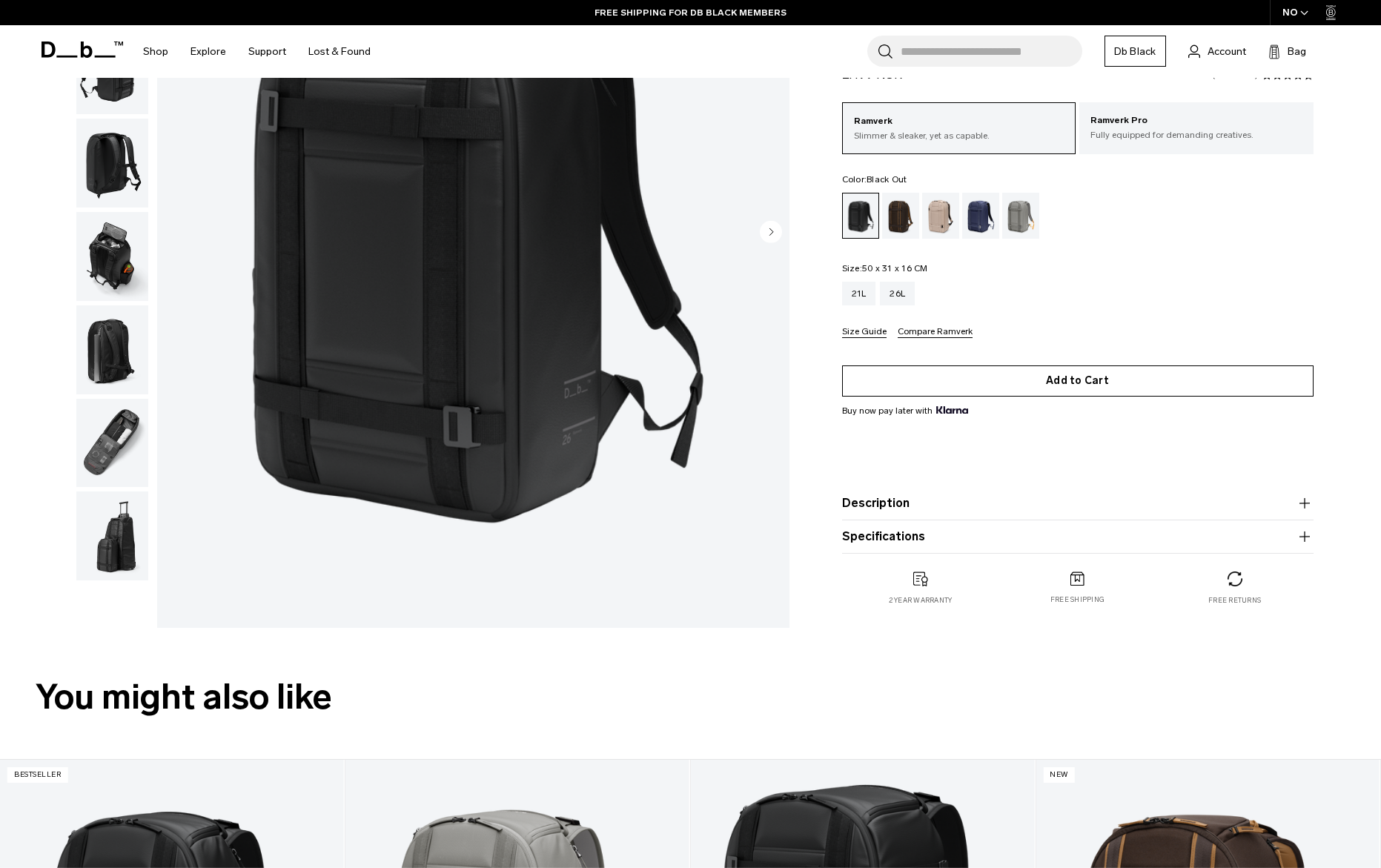
scroll to position [0, 0]
